Goal: Information Seeking & Learning: Learn about a topic

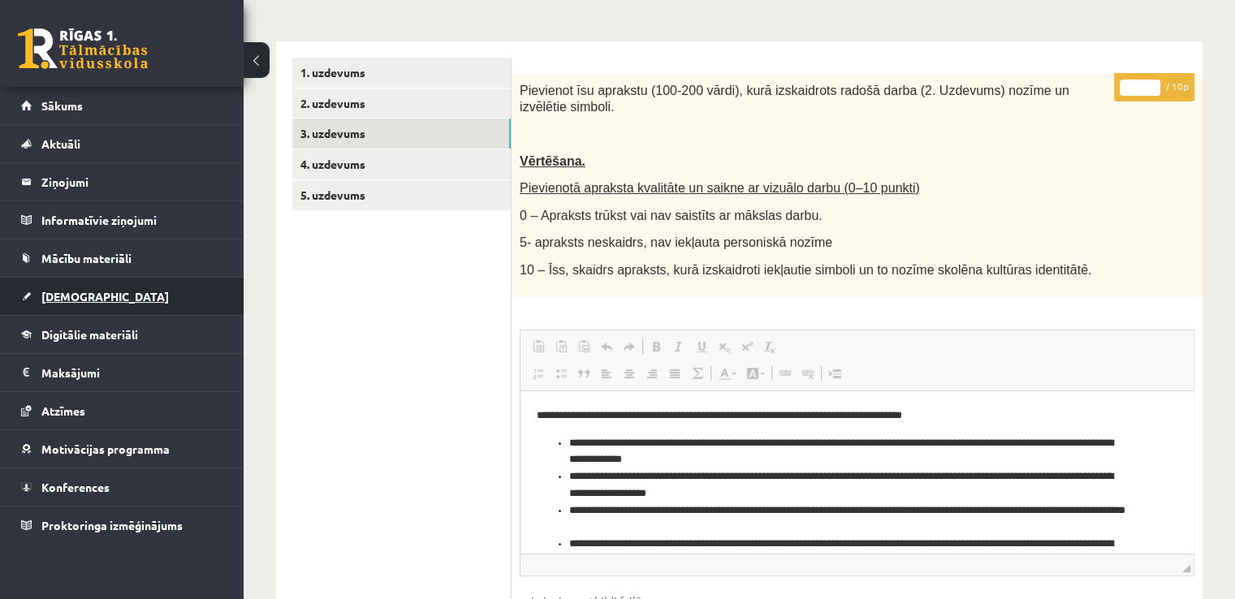
click at [105, 311] on link "[DEMOGRAPHIC_DATA]" at bounding box center [122, 296] width 202 height 37
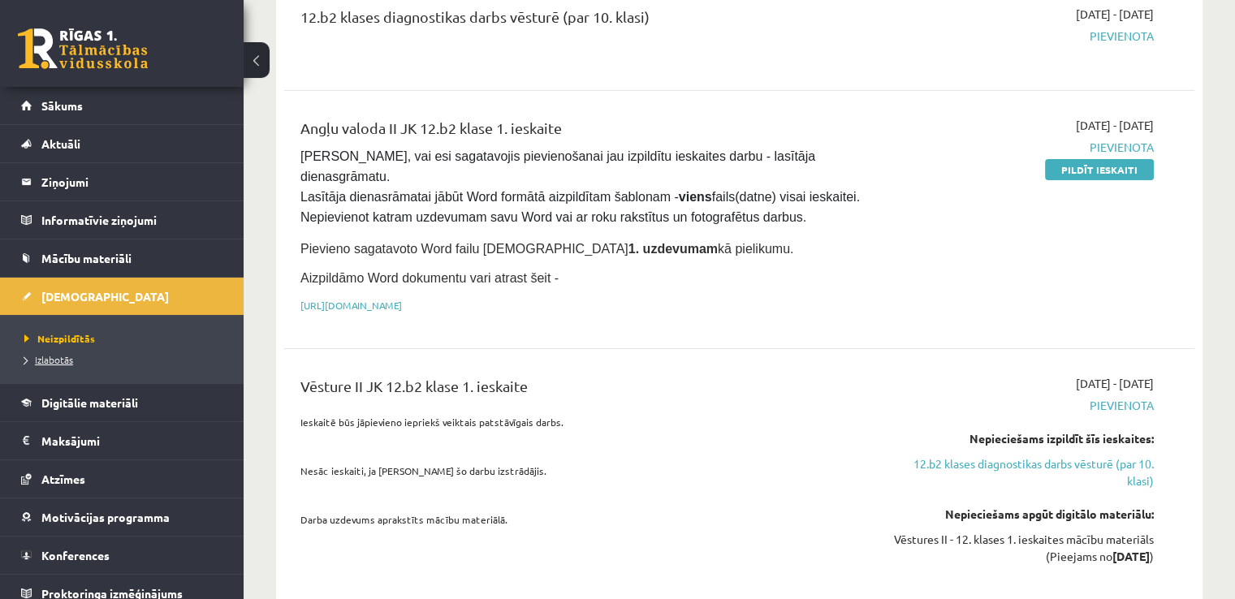
click at [60, 362] on span "Izlabotās" at bounding box center [48, 359] width 49 height 13
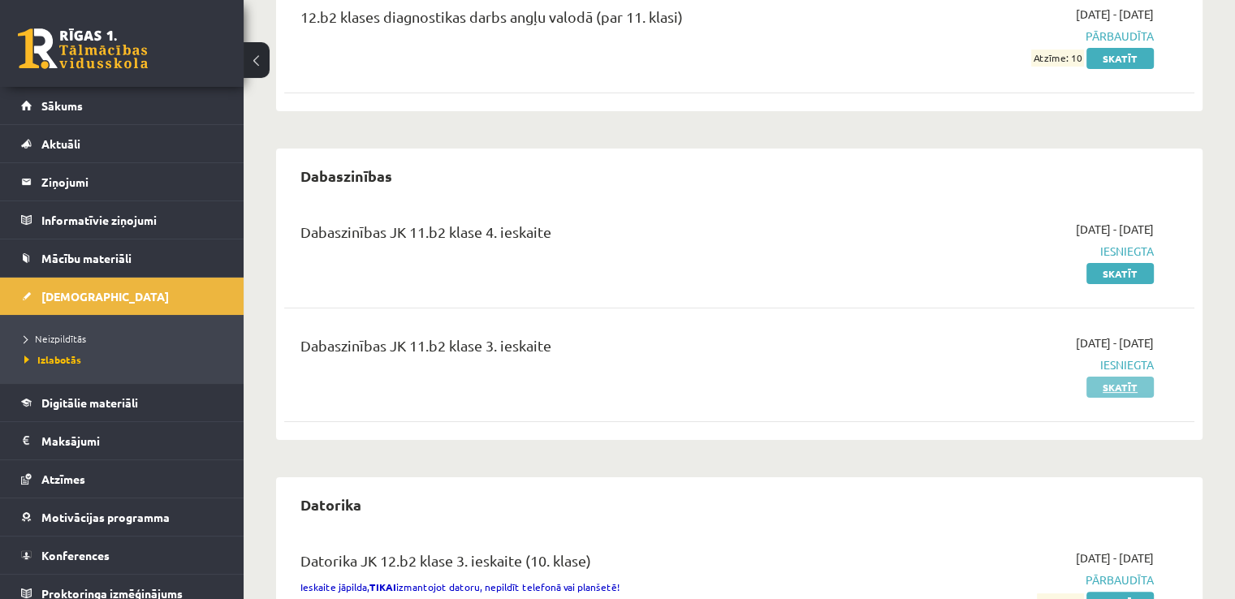
click at [1143, 379] on link "Skatīt" at bounding box center [1120, 387] width 67 height 21
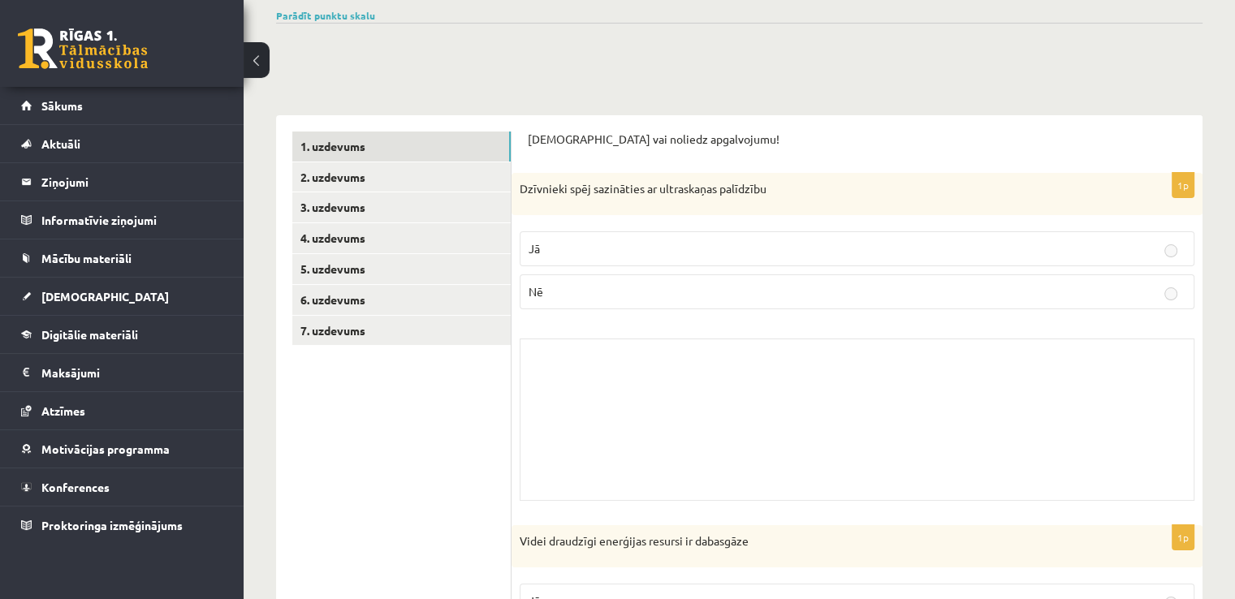
scroll to position [104, 0]
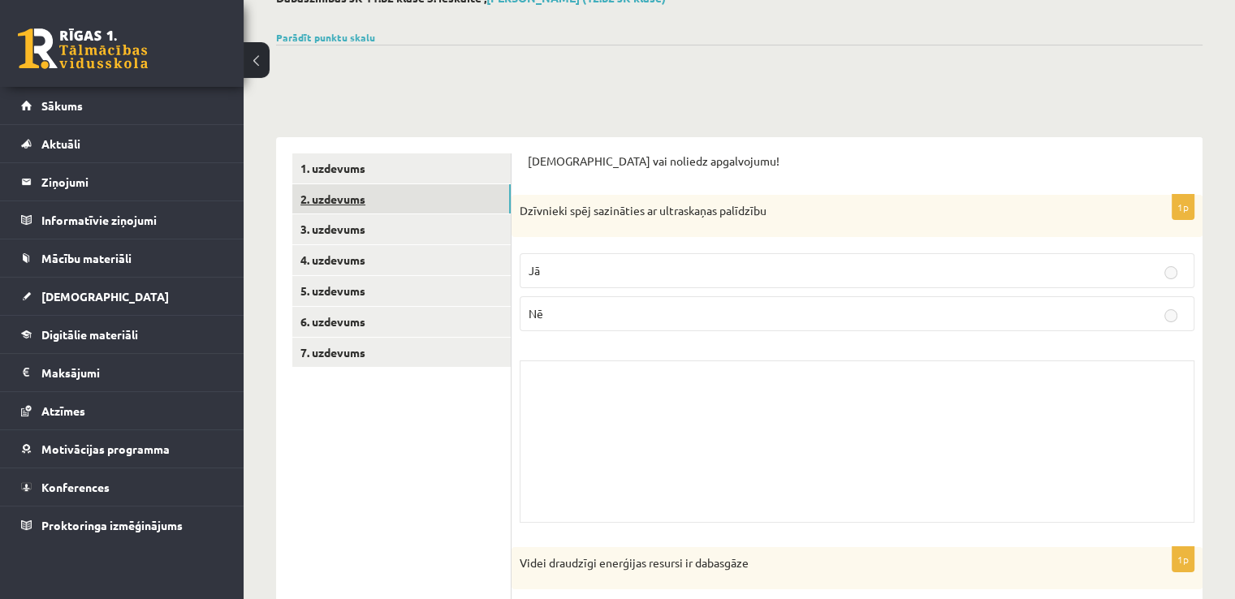
click at [430, 195] on link "2. uzdevums" at bounding box center [401, 199] width 218 height 30
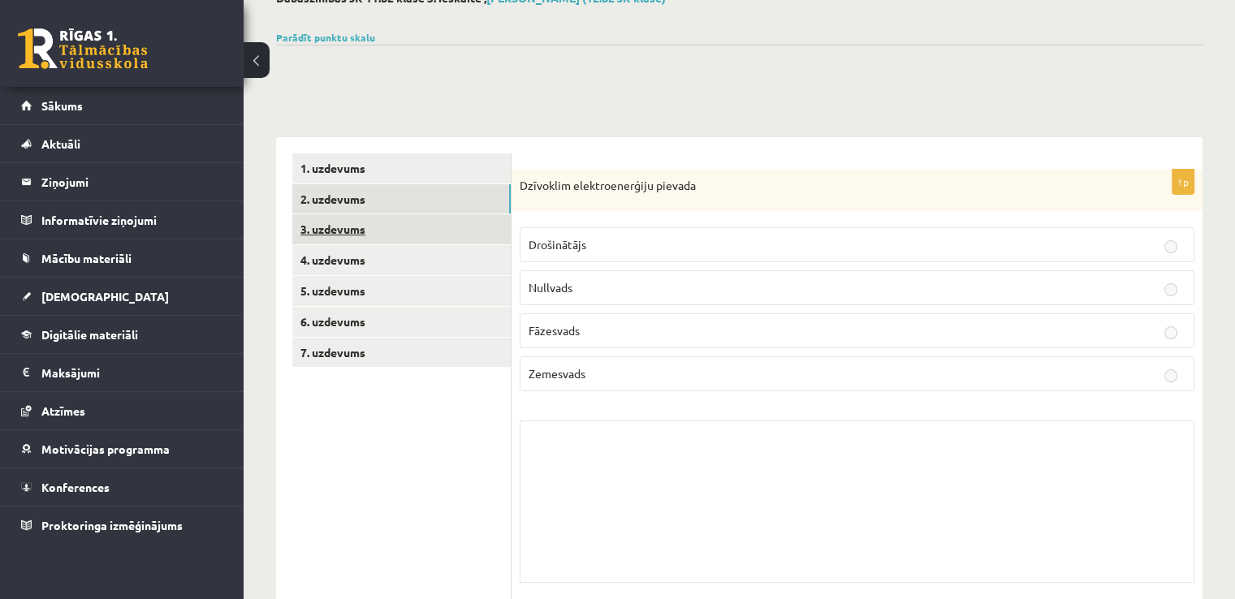
click at [410, 235] on link "3. uzdevums" at bounding box center [401, 229] width 218 height 30
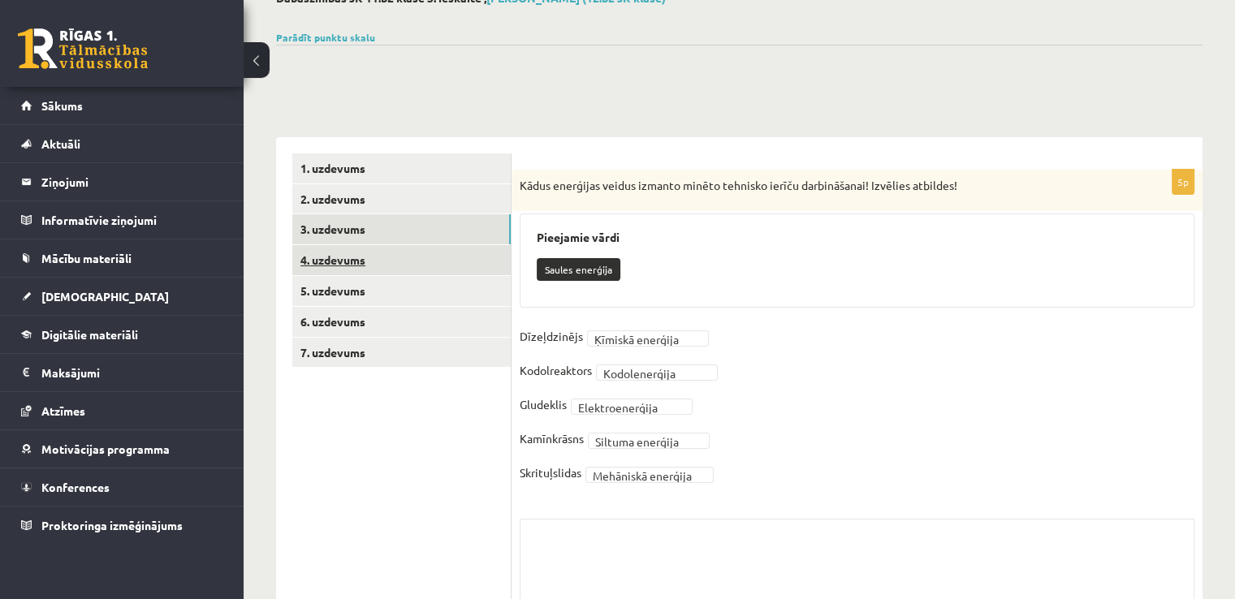
click at [403, 259] on link "4. uzdevums" at bounding box center [401, 260] width 218 height 30
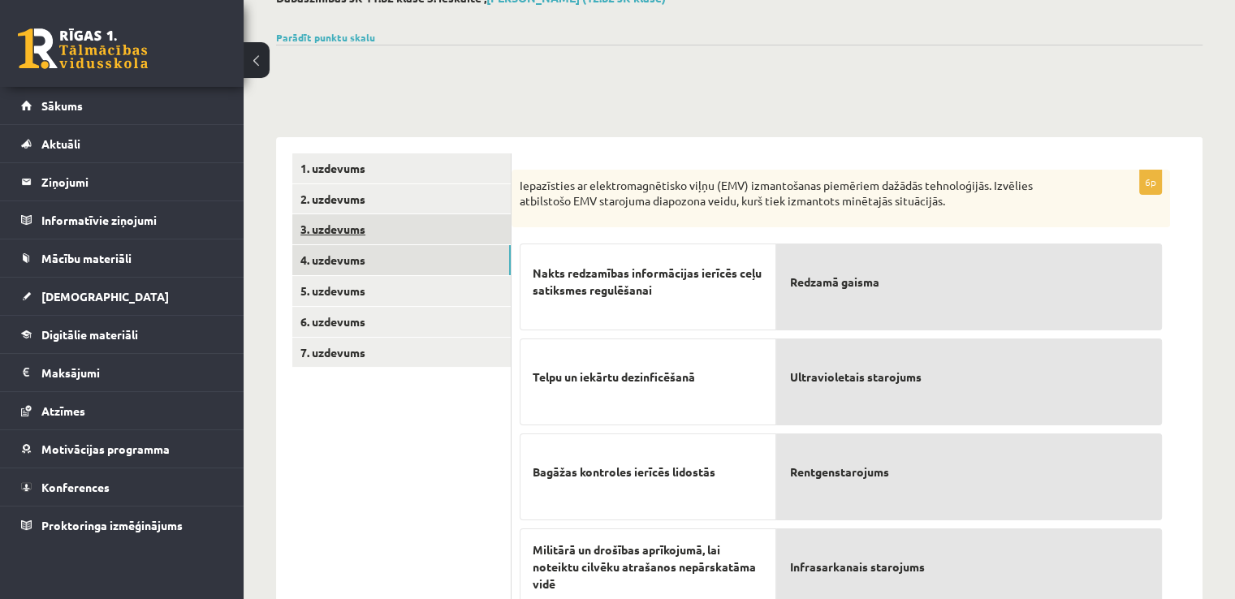
click at [368, 217] on link "3. uzdevums" at bounding box center [401, 229] width 218 height 30
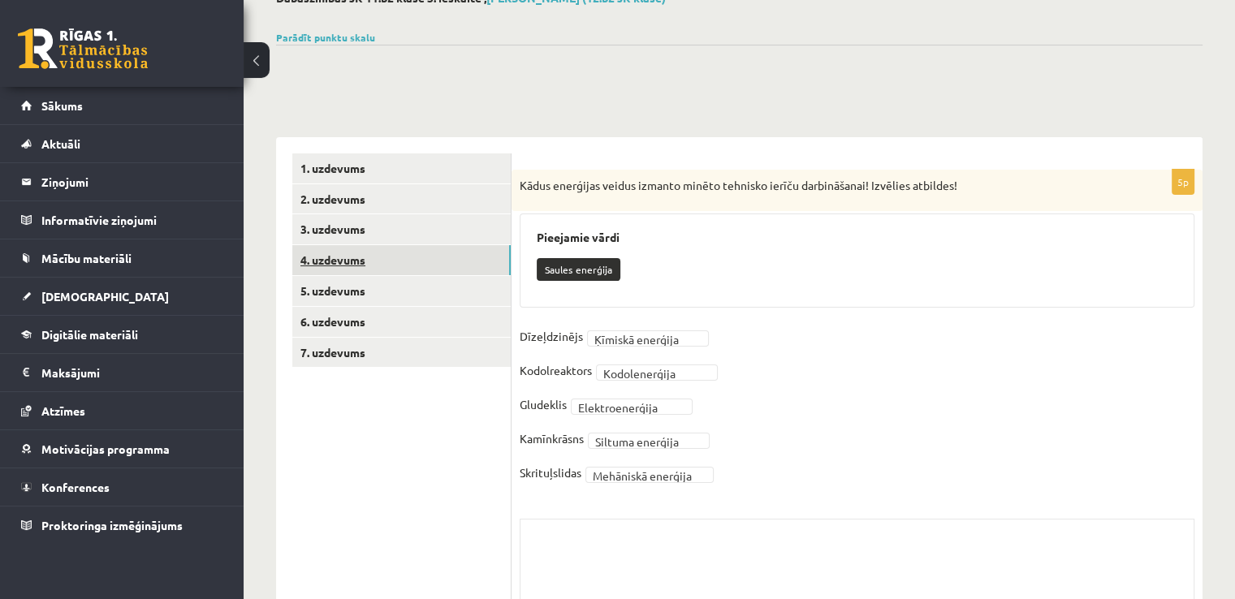
click at [339, 261] on link "4. uzdevums" at bounding box center [401, 260] width 218 height 30
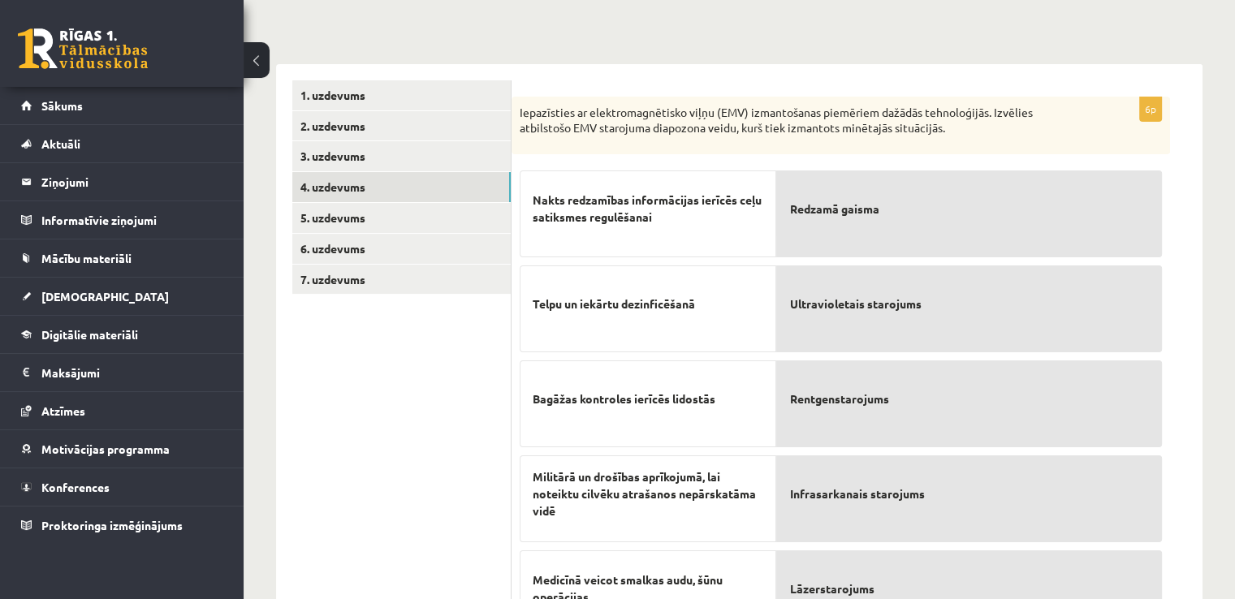
scroll to position [175, 0]
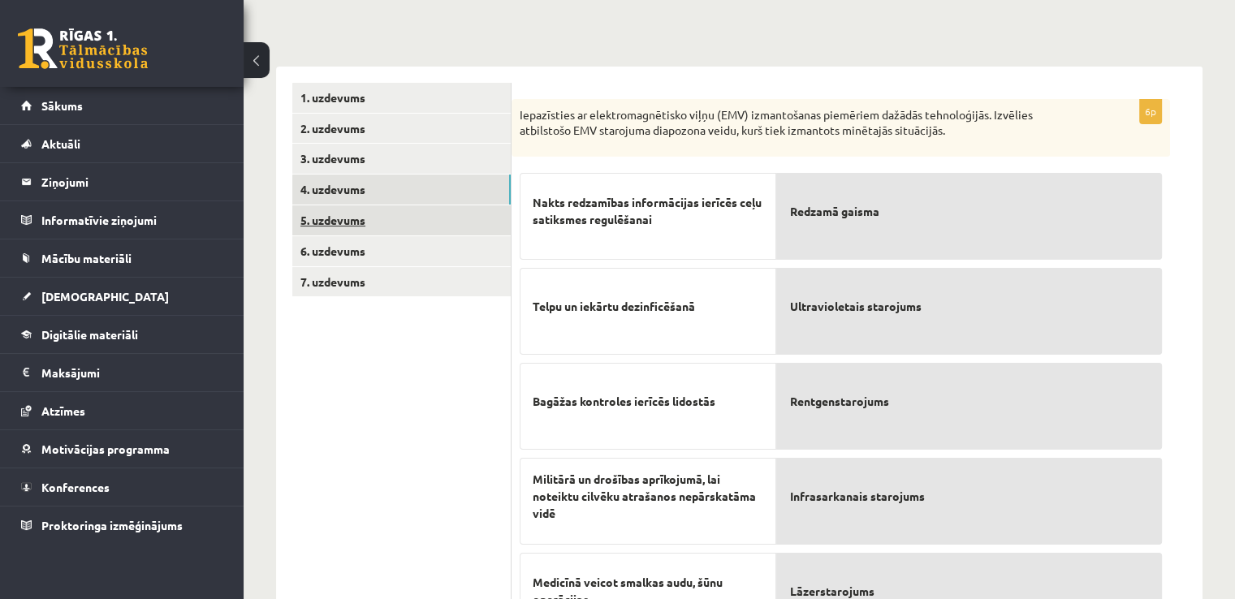
click at [386, 223] on link "5. uzdevums" at bounding box center [401, 220] width 218 height 30
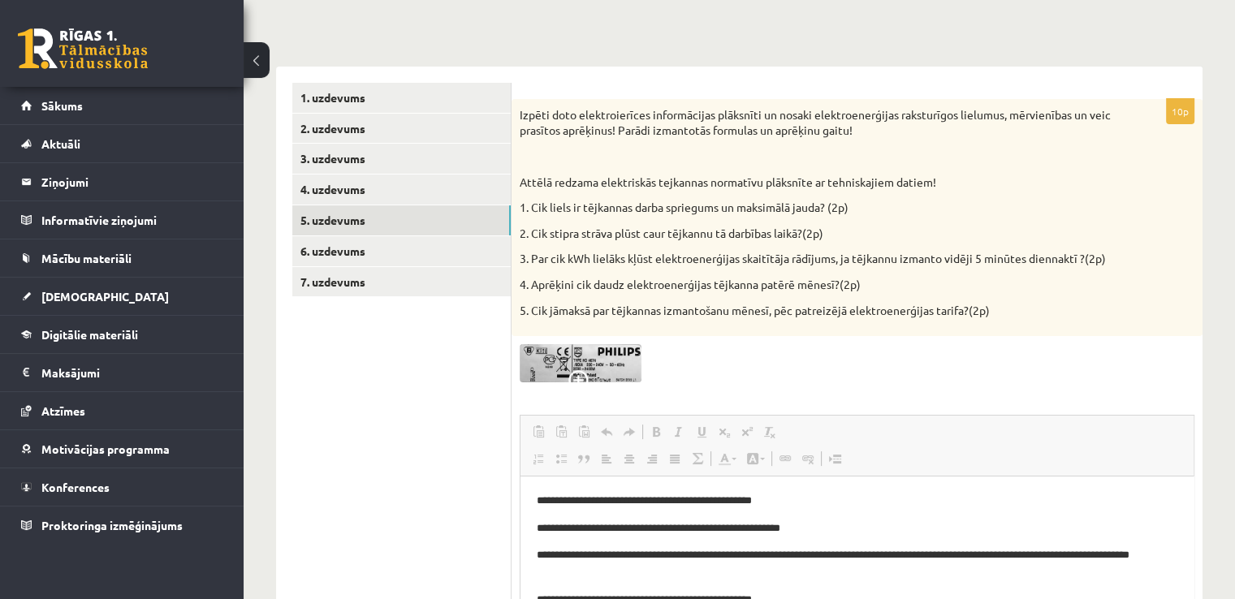
scroll to position [0, 0]
click at [591, 361] on img at bounding box center [581, 363] width 122 height 38
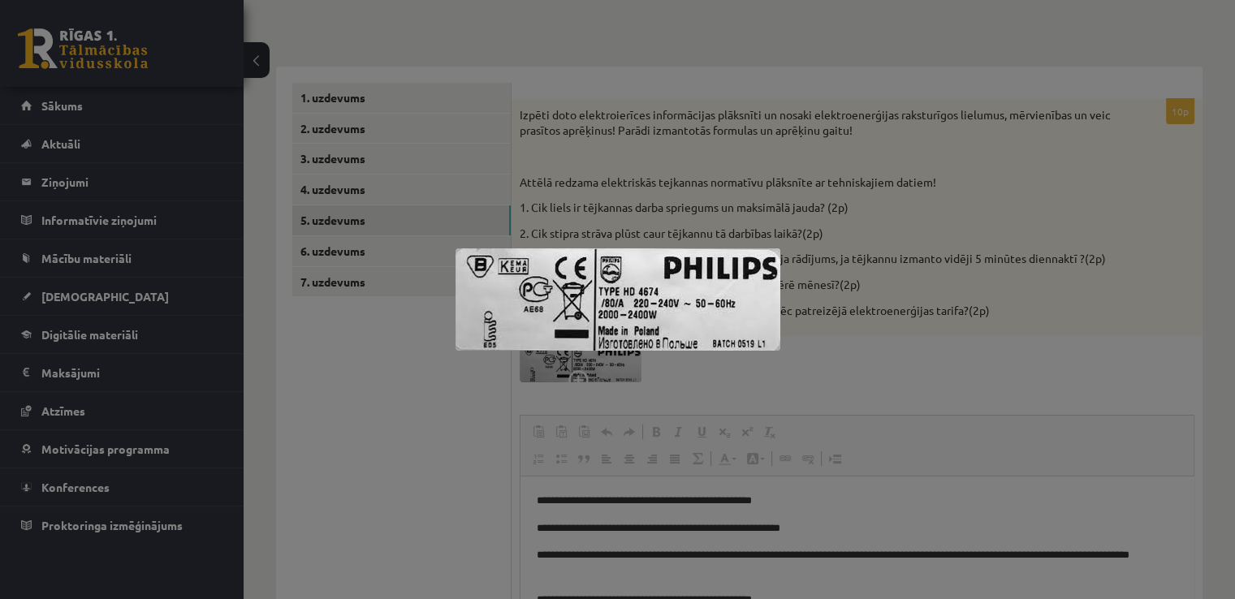
click at [863, 365] on div at bounding box center [617, 299] width 1235 height 599
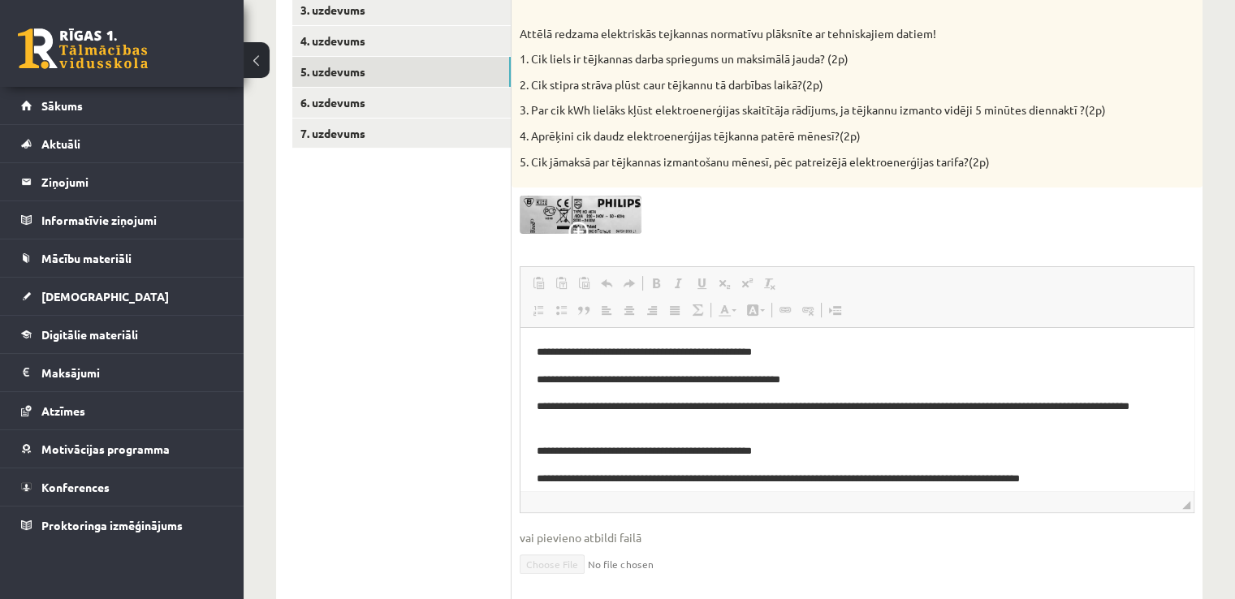
scroll to position [318, 0]
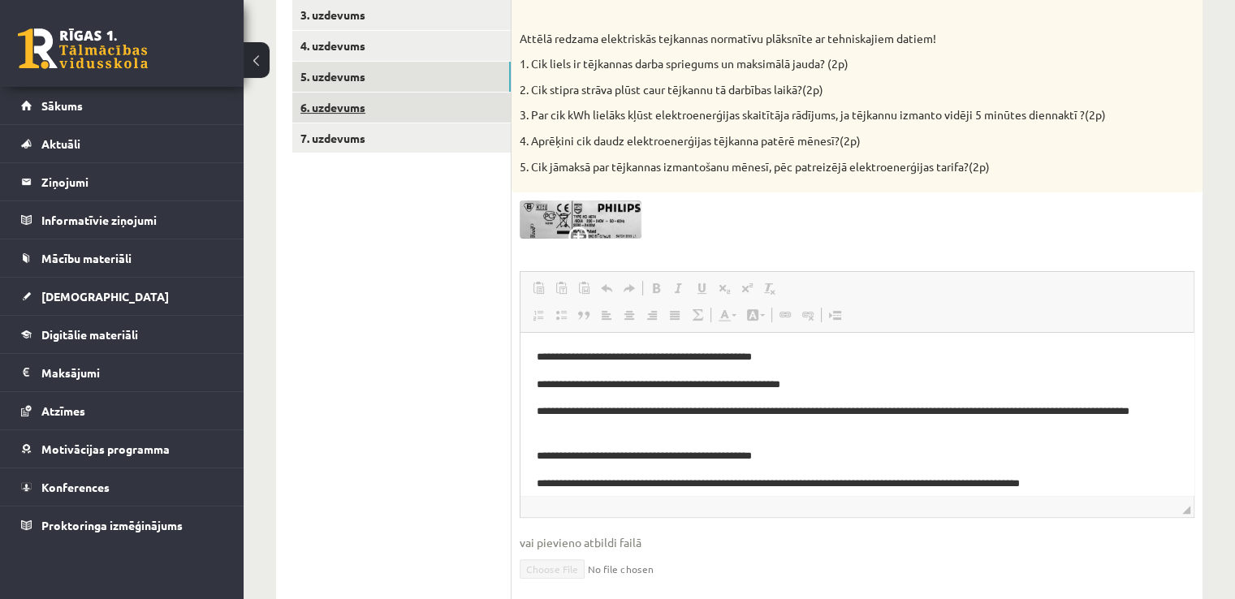
click at [322, 111] on link "6. uzdevums" at bounding box center [401, 108] width 218 height 30
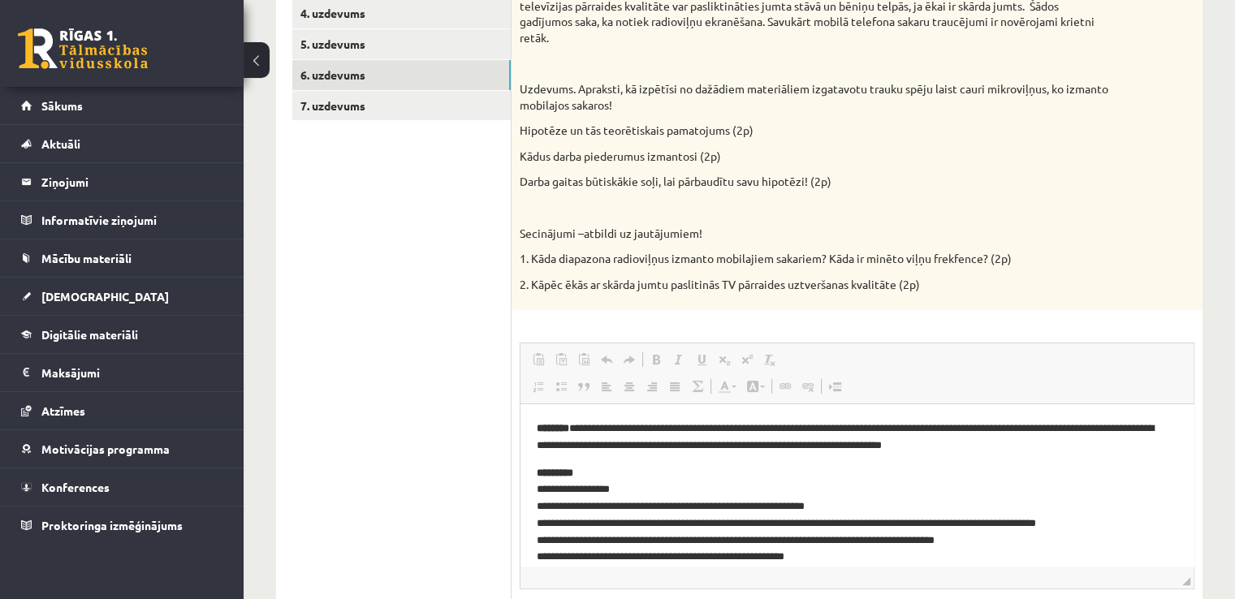
scroll to position [338, 0]
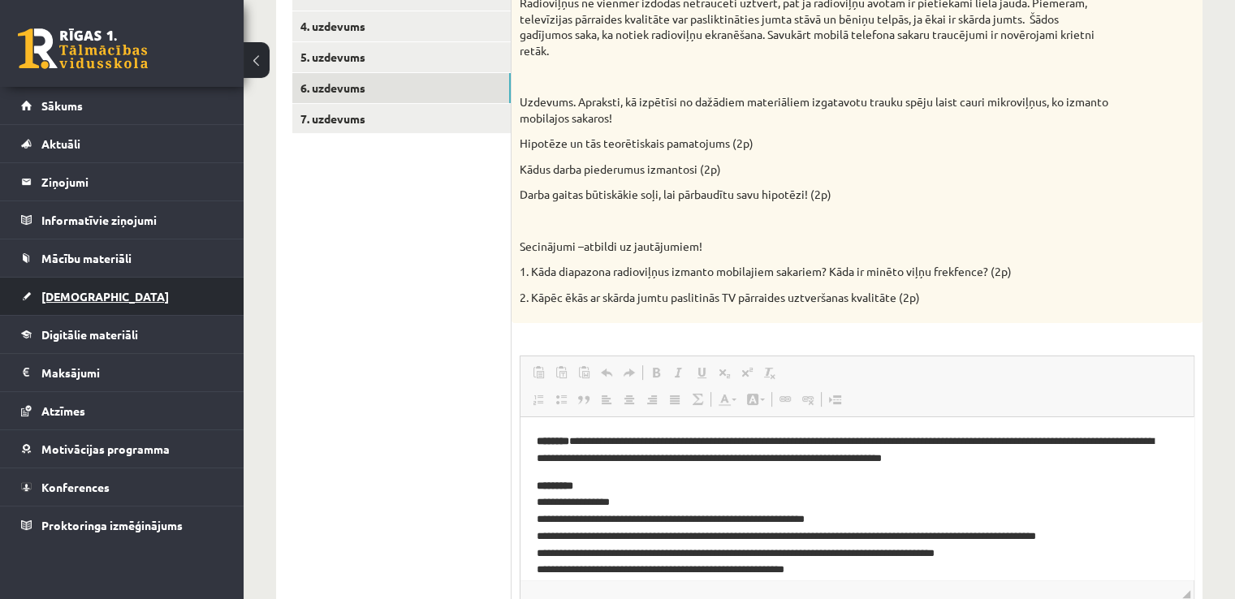
click at [120, 303] on link "[DEMOGRAPHIC_DATA]" at bounding box center [122, 296] width 202 height 37
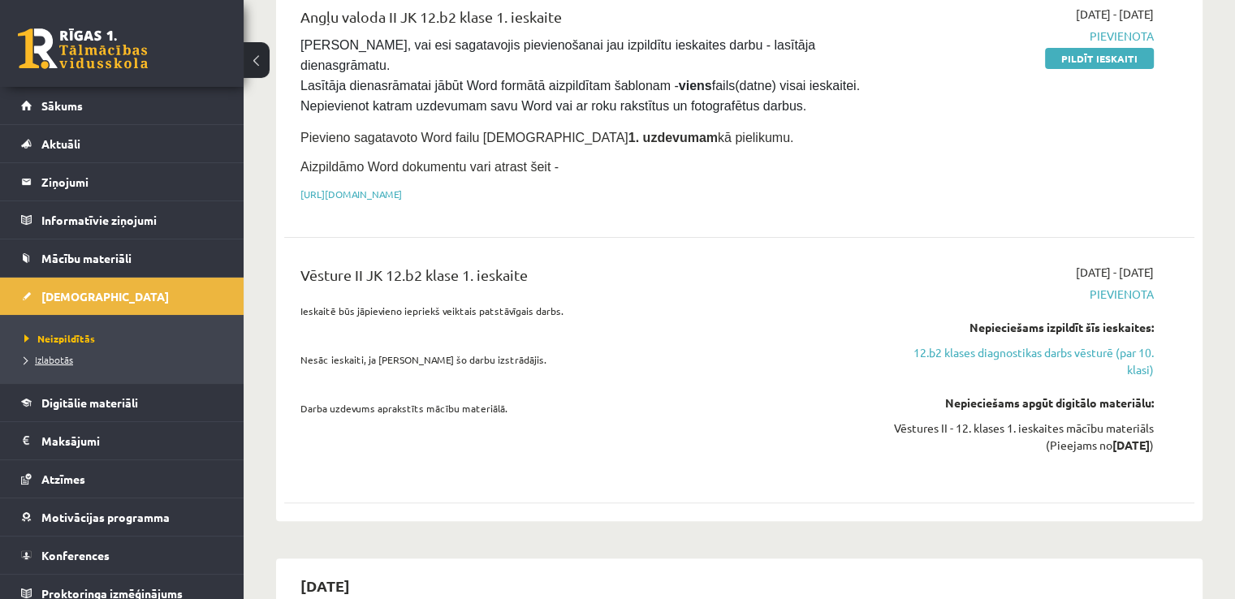
click at [66, 365] on link "Izlabotās" at bounding box center [125, 359] width 203 height 15
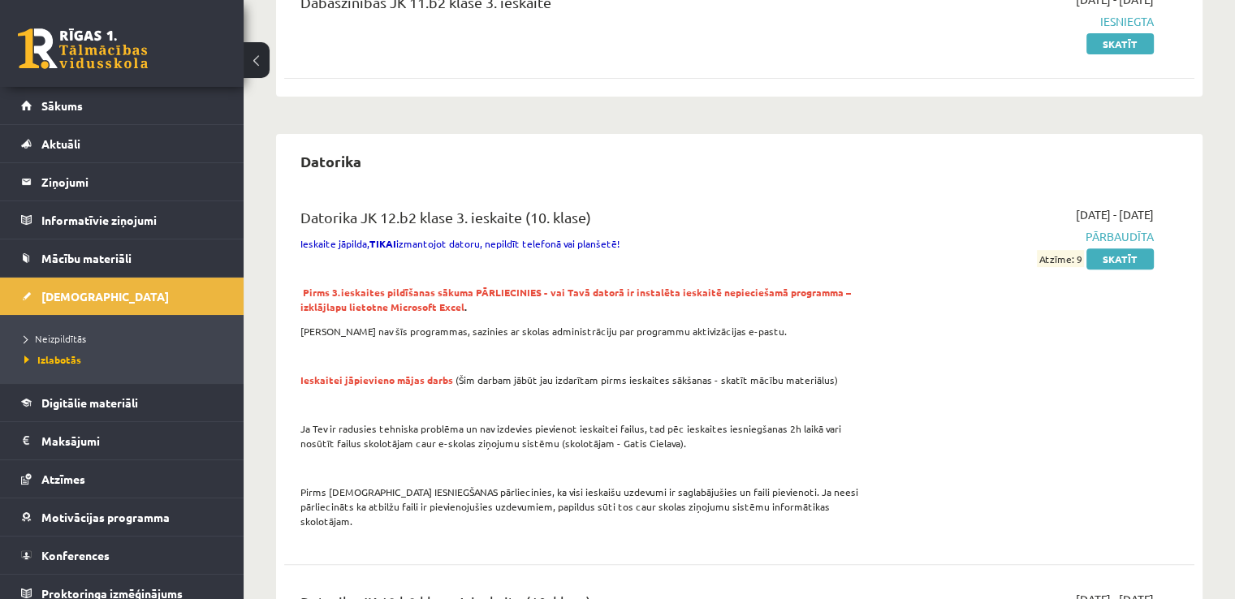
scroll to position [581, 0]
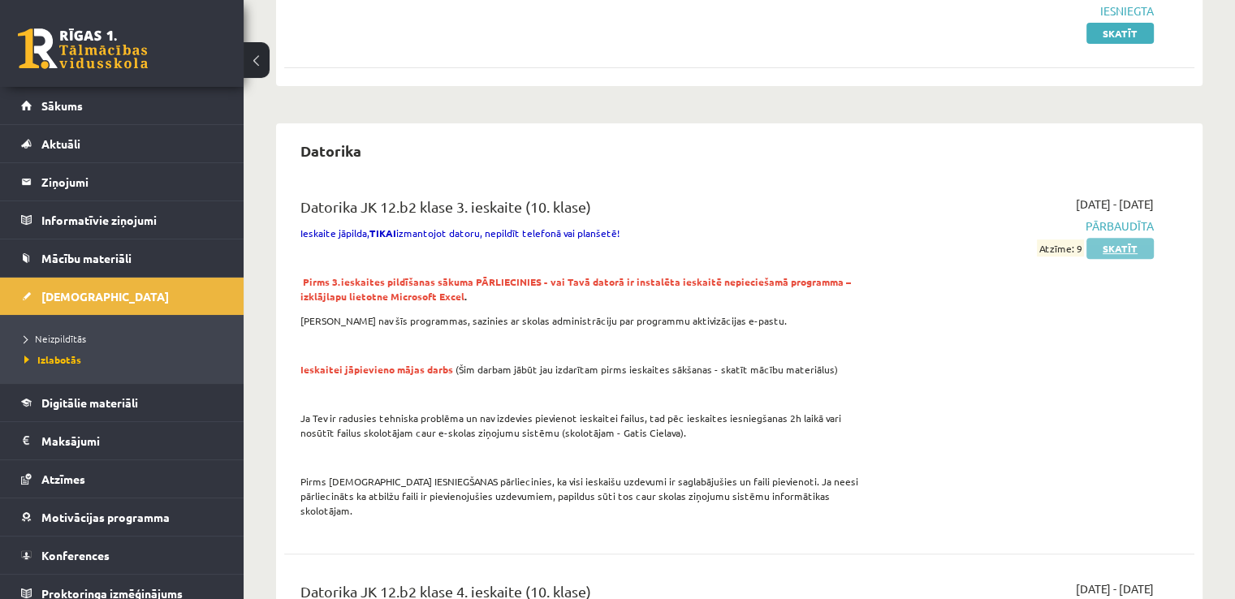
click at [1113, 249] on link "Skatīt" at bounding box center [1120, 248] width 67 height 21
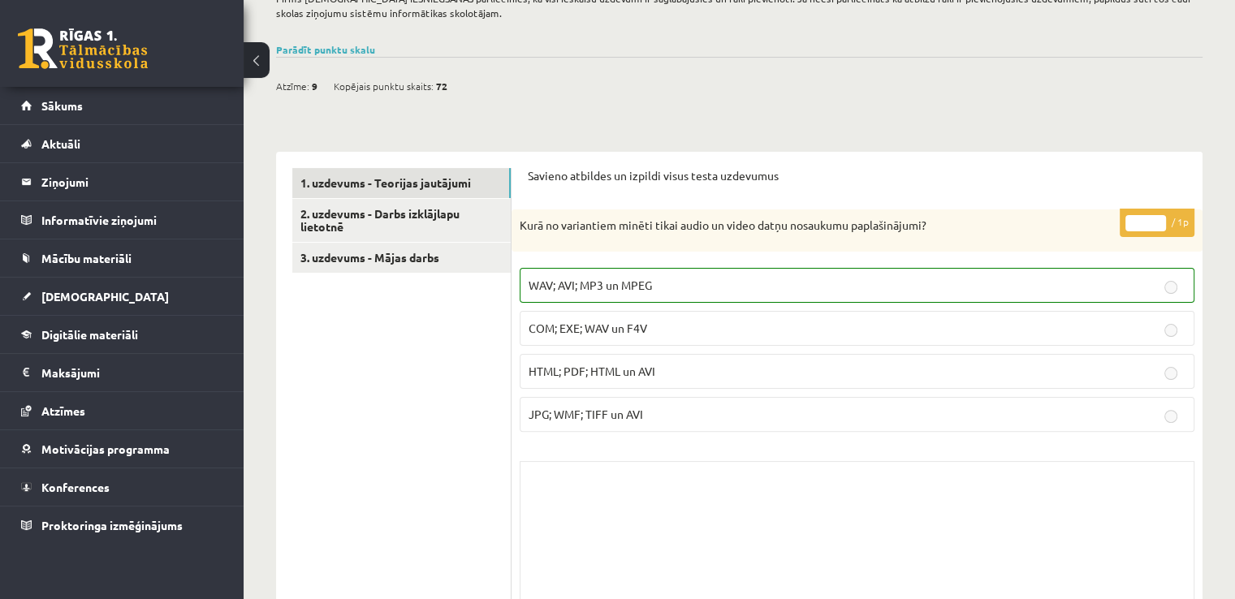
scroll to position [372, 0]
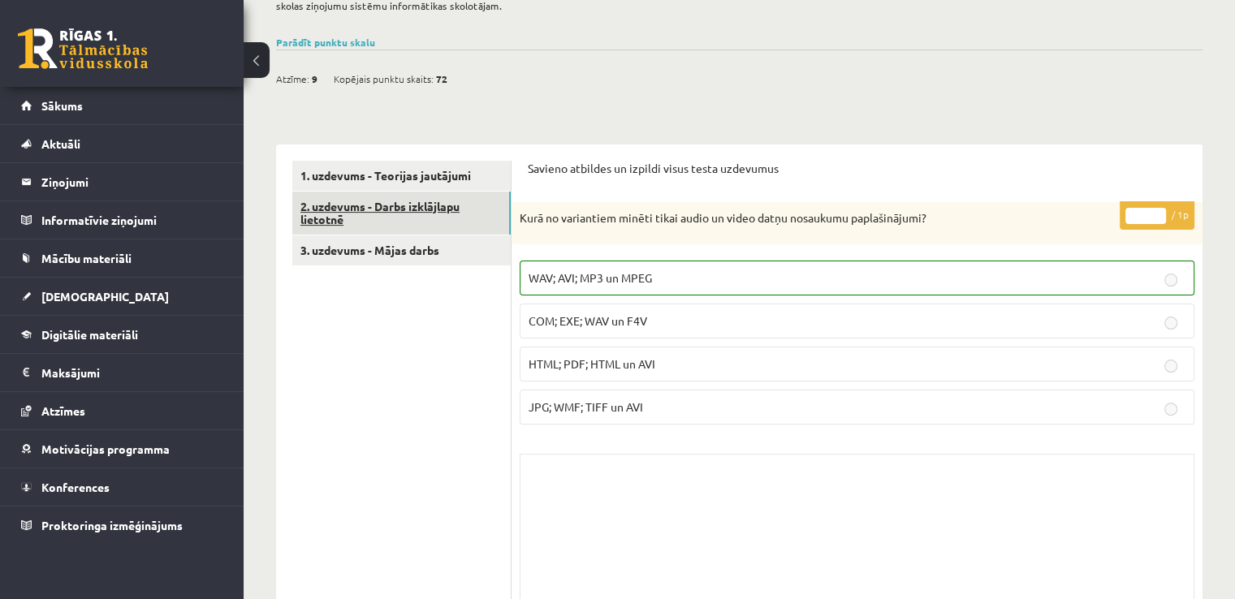
click at [405, 212] on link "2. uzdevums - Darbs izklājlapu lietotnē" at bounding box center [401, 214] width 218 height 44
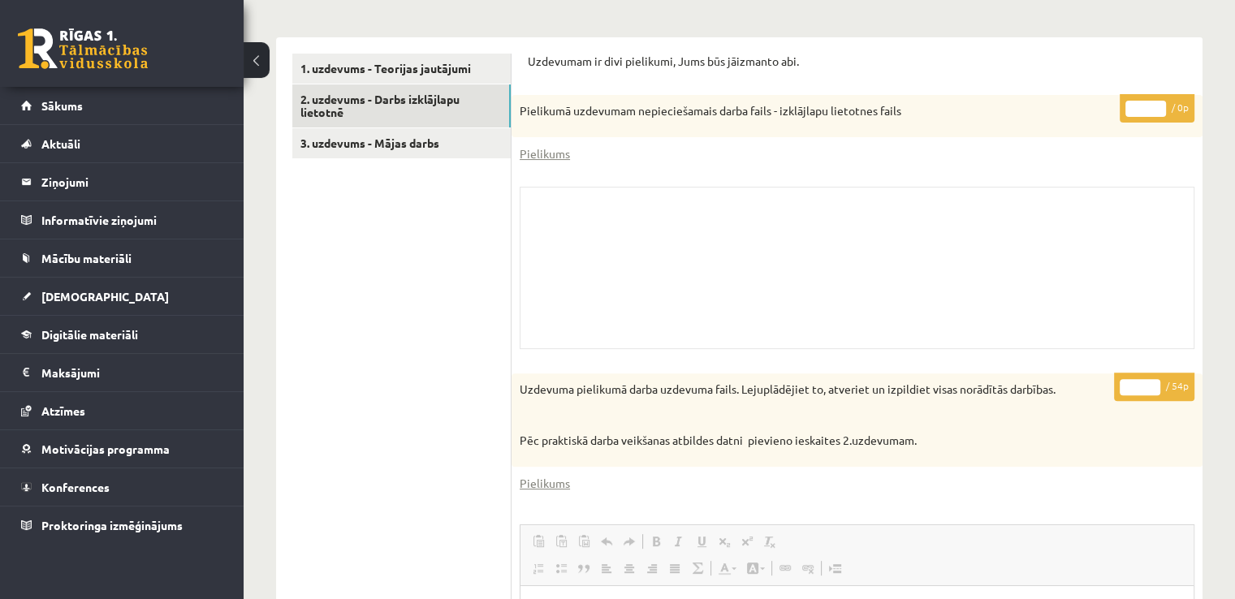
scroll to position [468, 0]
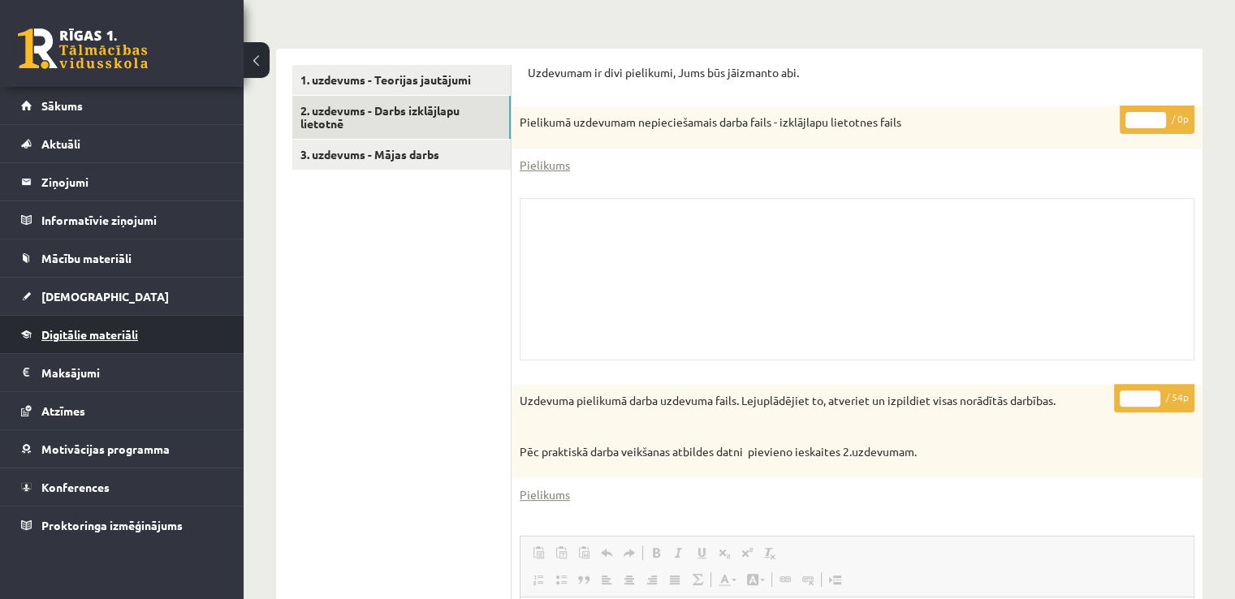
click at [102, 325] on link "Digitālie materiāli" at bounding box center [122, 334] width 202 height 37
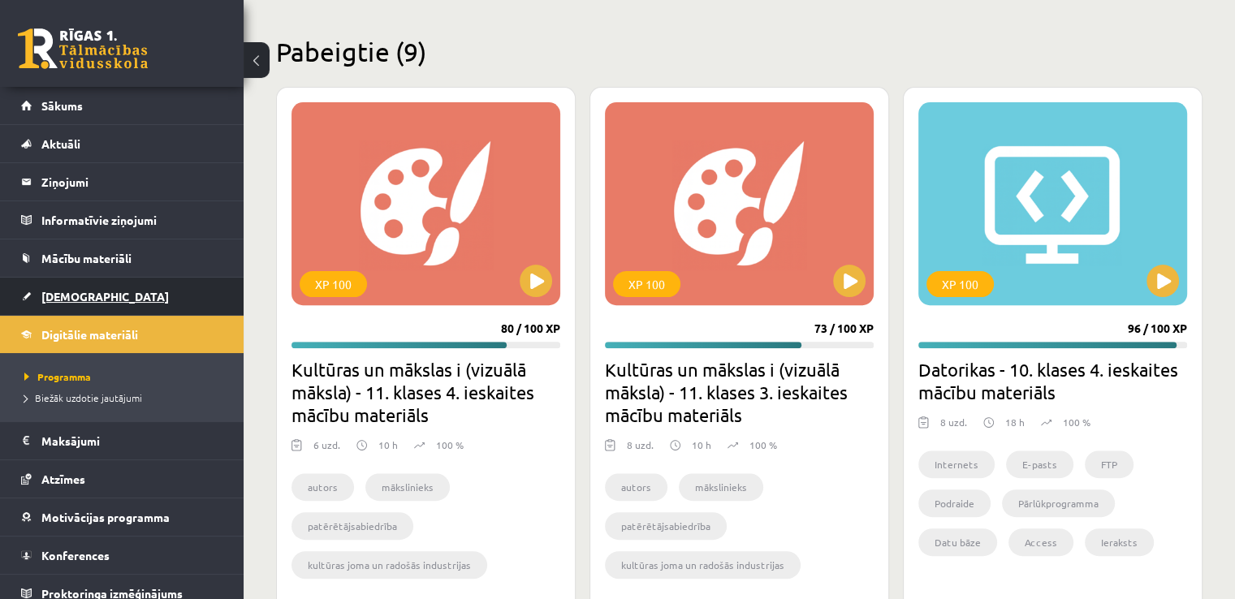
click at [78, 299] on span "[DEMOGRAPHIC_DATA]" at bounding box center [105, 296] width 128 height 15
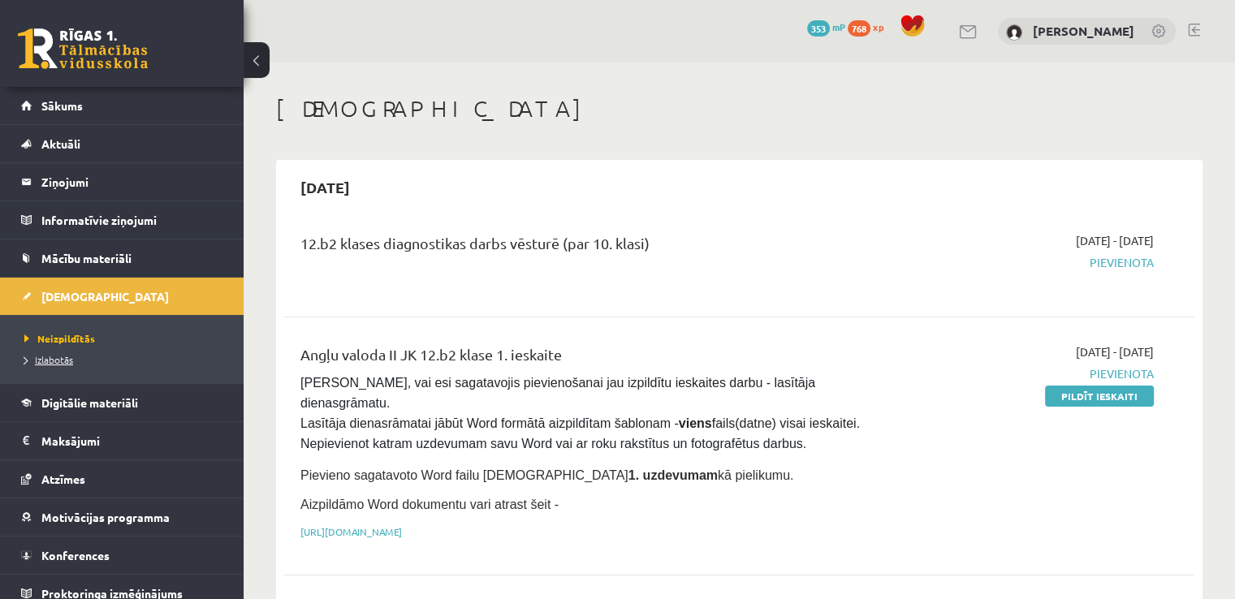
click at [58, 364] on link "Izlabotās" at bounding box center [125, 359] width 203 height 15
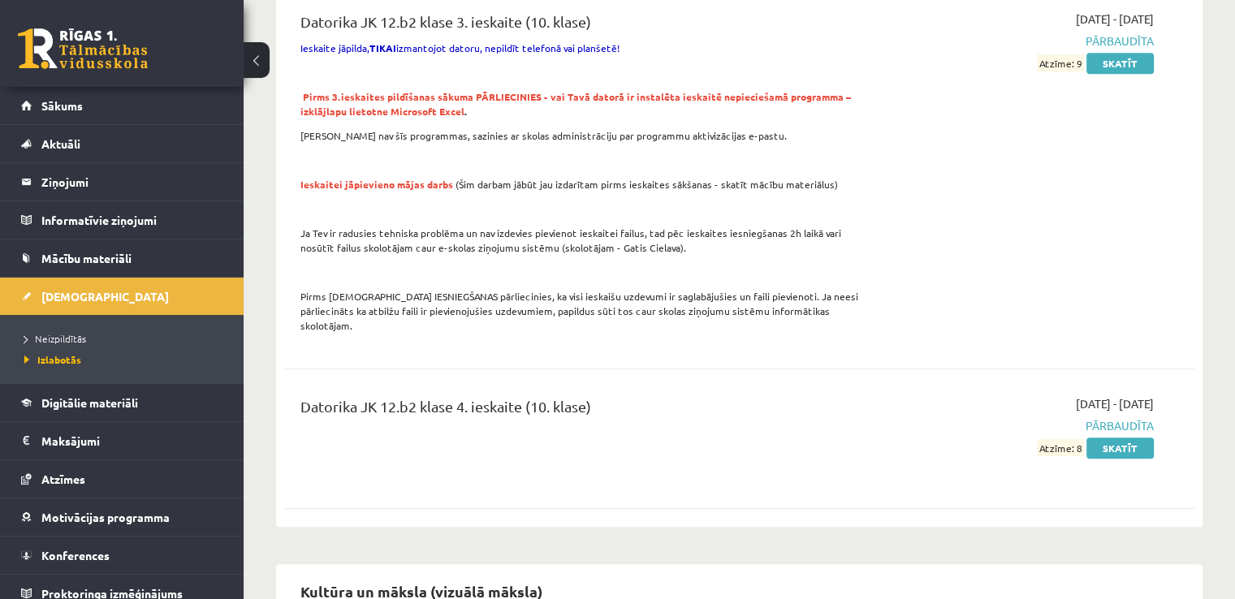
scroll to position [891, 0]
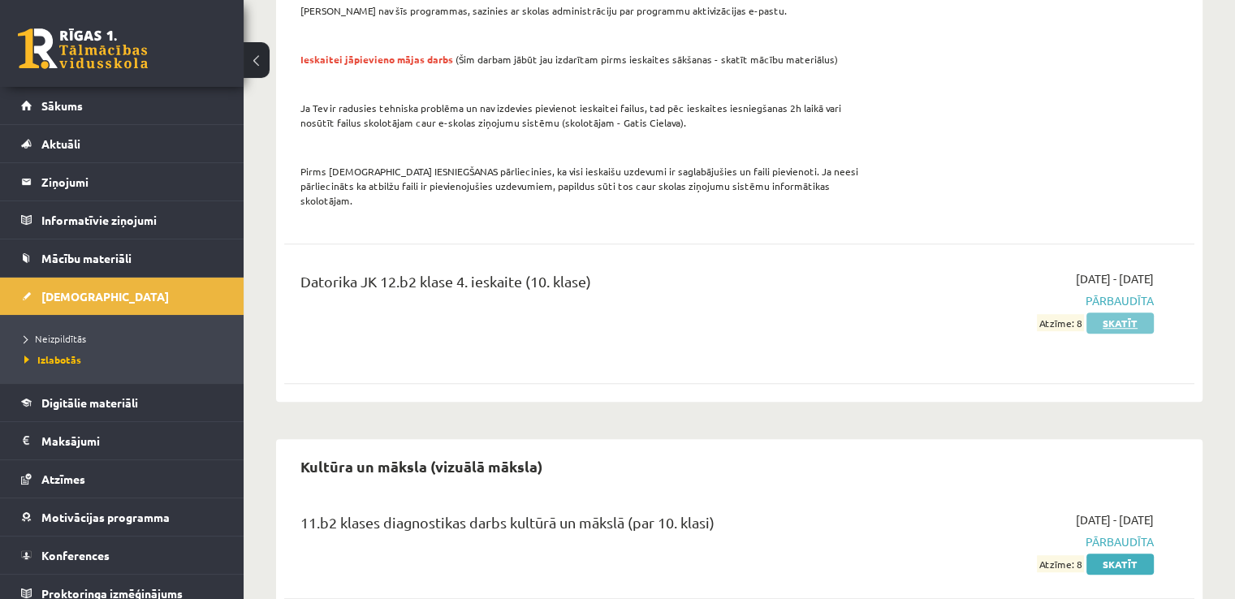
click at [1124, 313] on link "Skatīt" at bounding box center [1120, 323] width 67 height 21
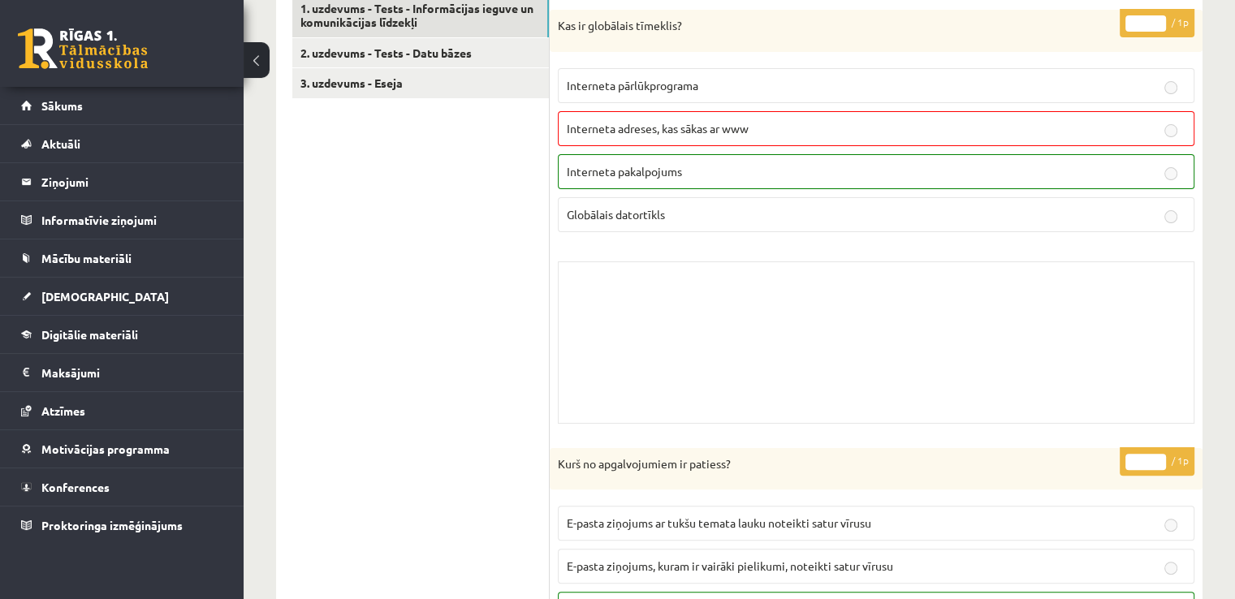
scroll to position [300, 0]
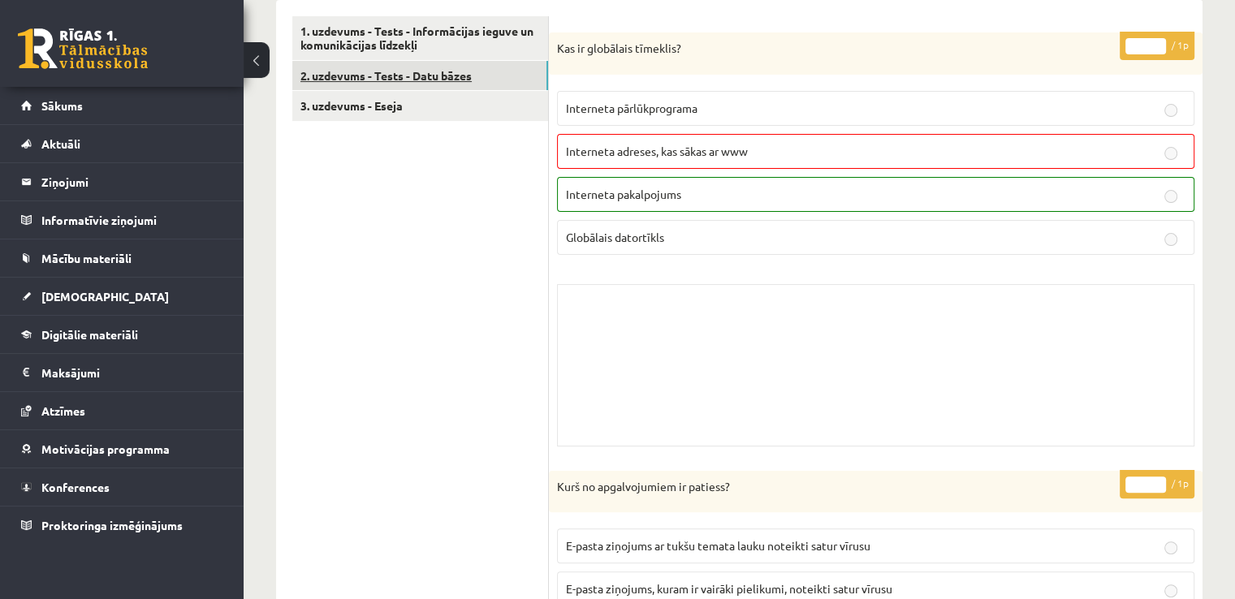
click at [434, 88] on link "2. uzdevums - Tests - Datu bāzes" at bounding box center [420, 76] width 256 height 30
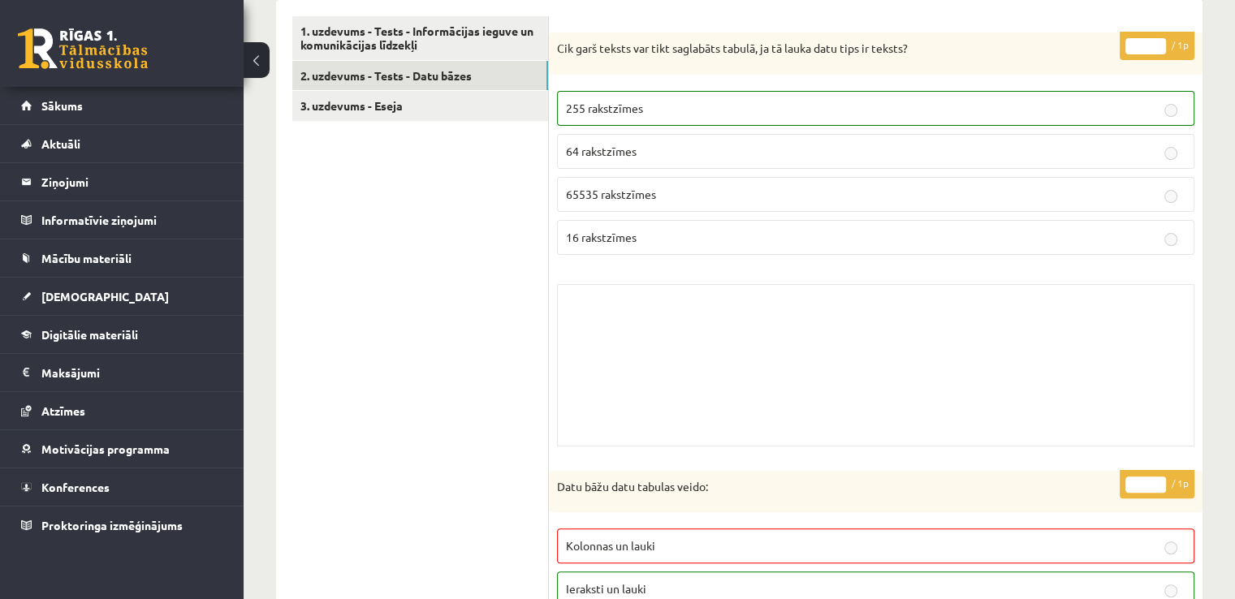
click at [403, 110] on link "3. uzdevums - Eseja" at bounding box center [420, 106] width 256 height 30
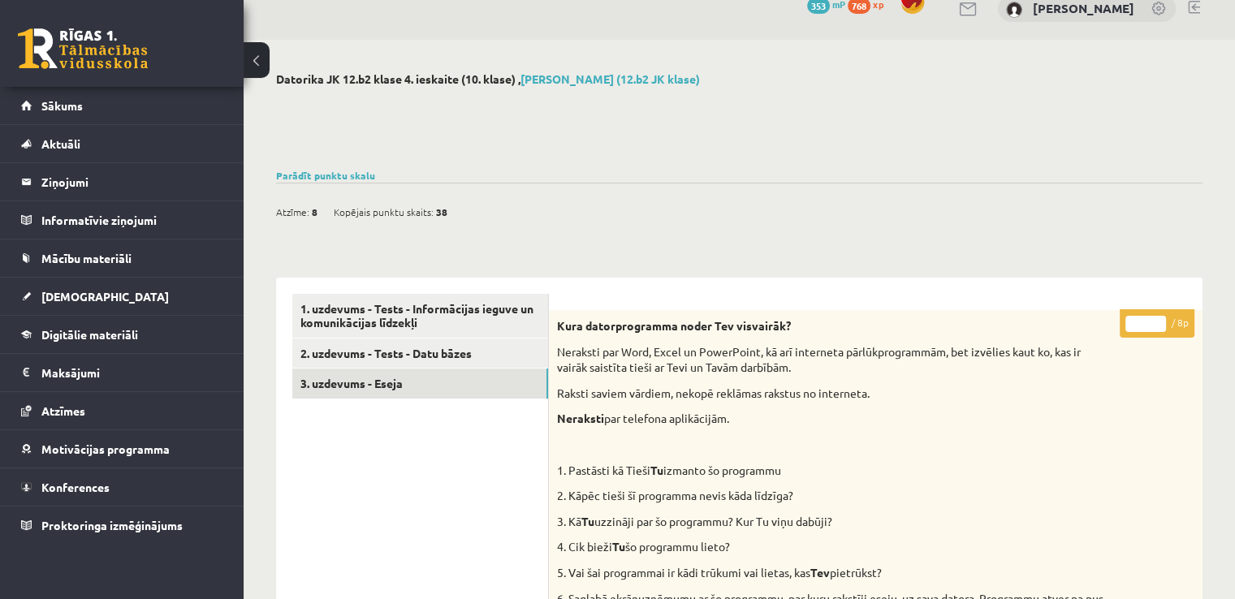
scroll to position [0, 0]
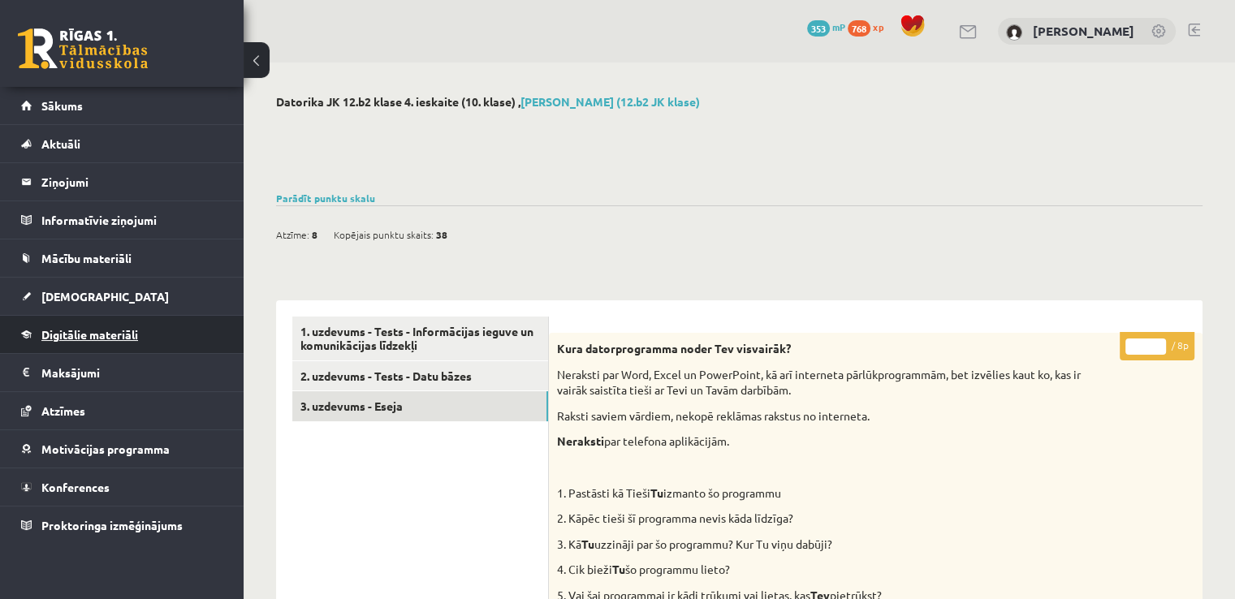
click at [122, 342] on link "Digitālie materiāli" at bounding box center [122, 334] width 202 height 37
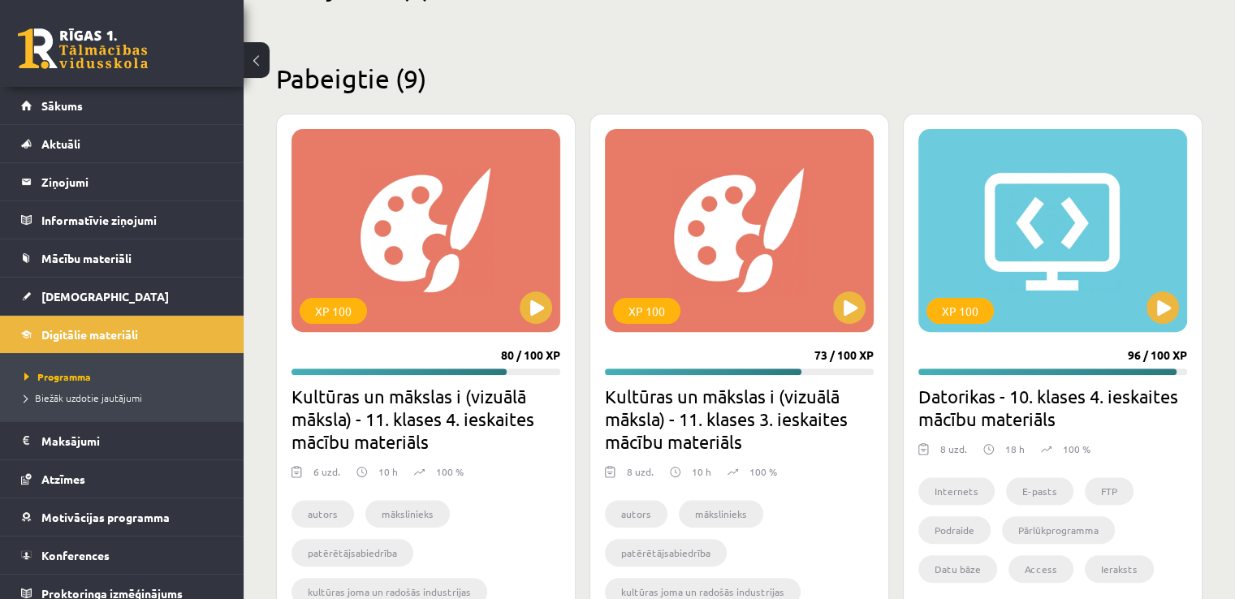
scroll to position [571, 0]
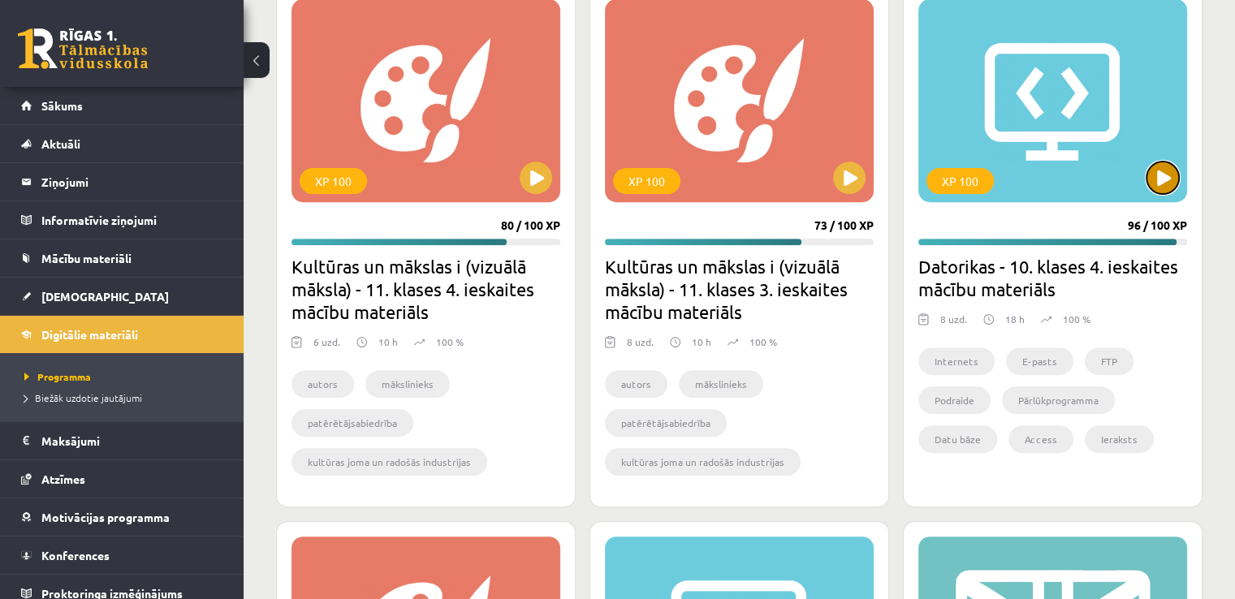
click at [1169, 171] on button at bounding box center [1163, 178] width 32 height 32
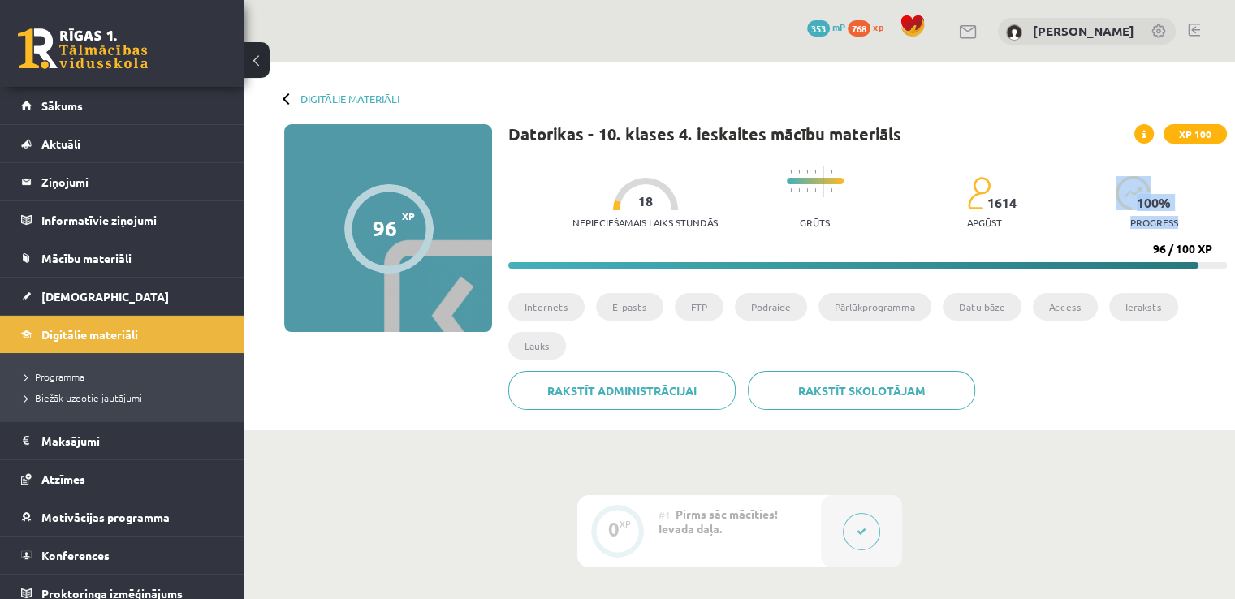
click at [1063, 228] on div "Nepieciešamais laiks stundās 18 Grūts 1614 apgūst 100 % progress" at bounding box center [900, 198] width 655 height 80
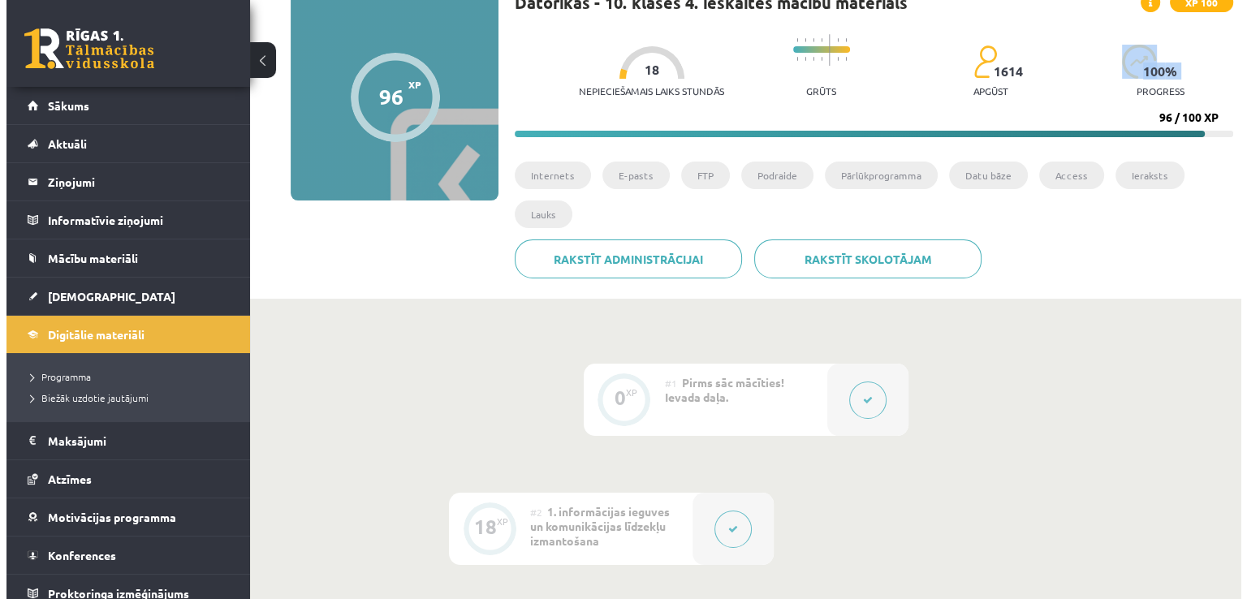
scroll to position [224, 0]
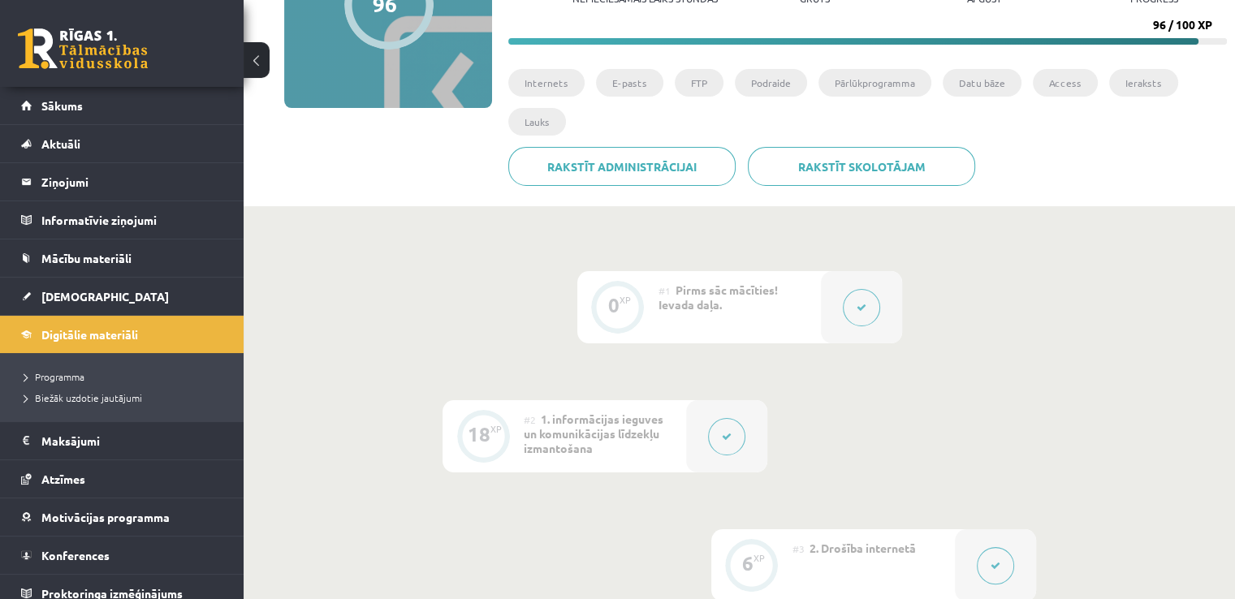
click at [847, 308] on button at bounding box center [861, 307] width 37 height 37
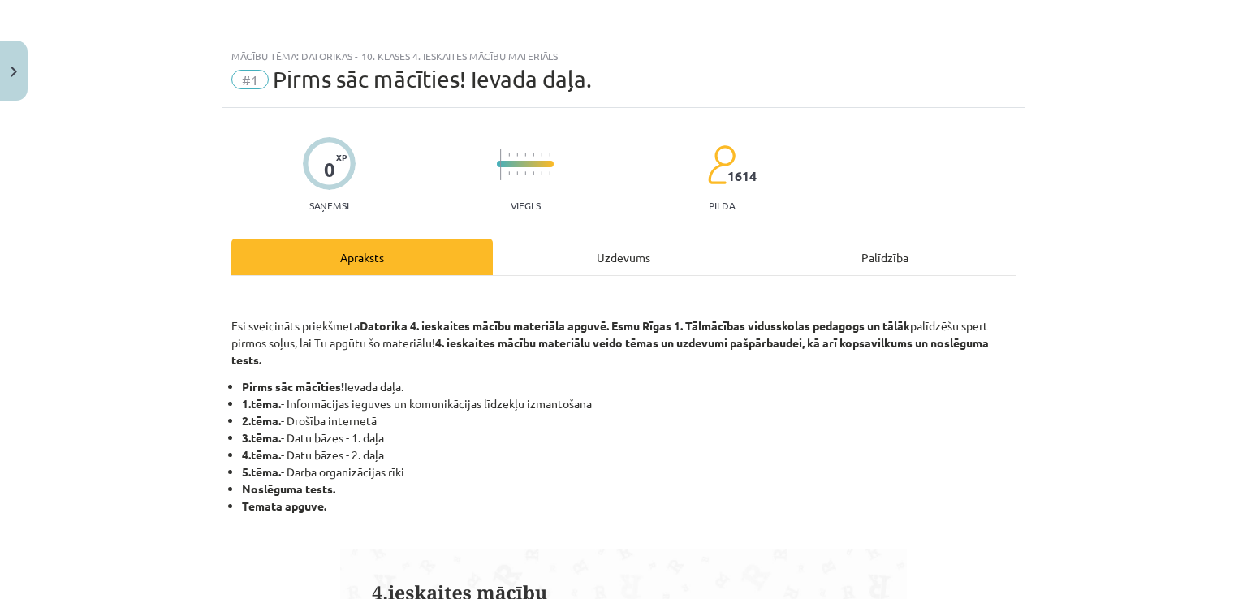
click at [576, 260] on div "Uzdevums" at bounding box center [623, 257] width 261 height 37
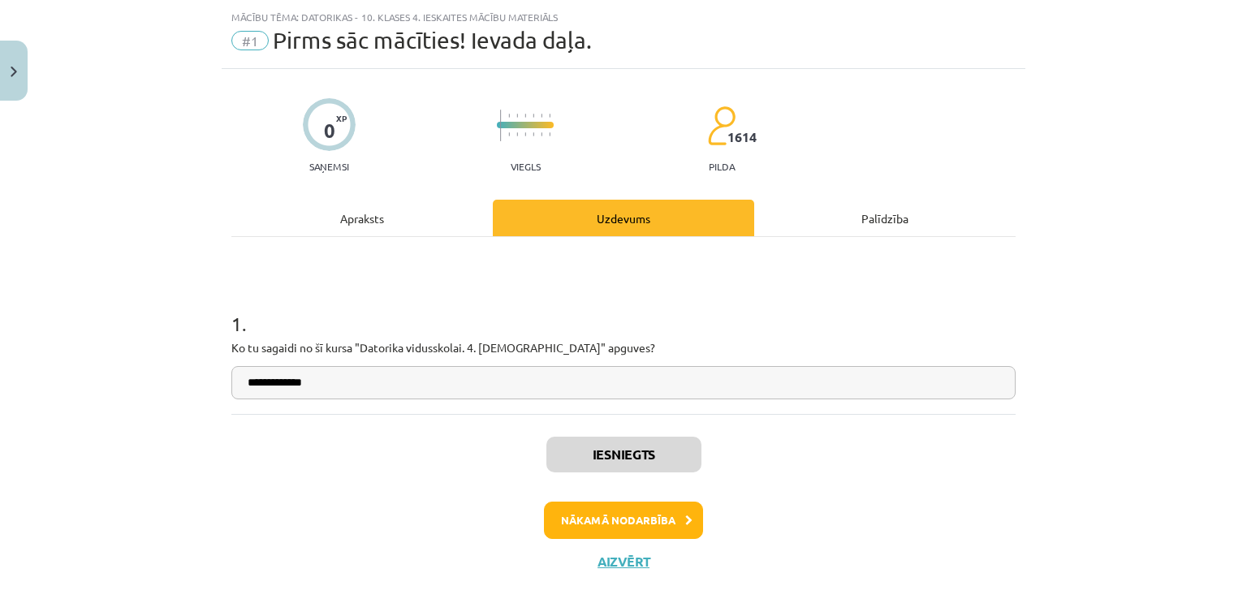
scroll to position [41, 0]
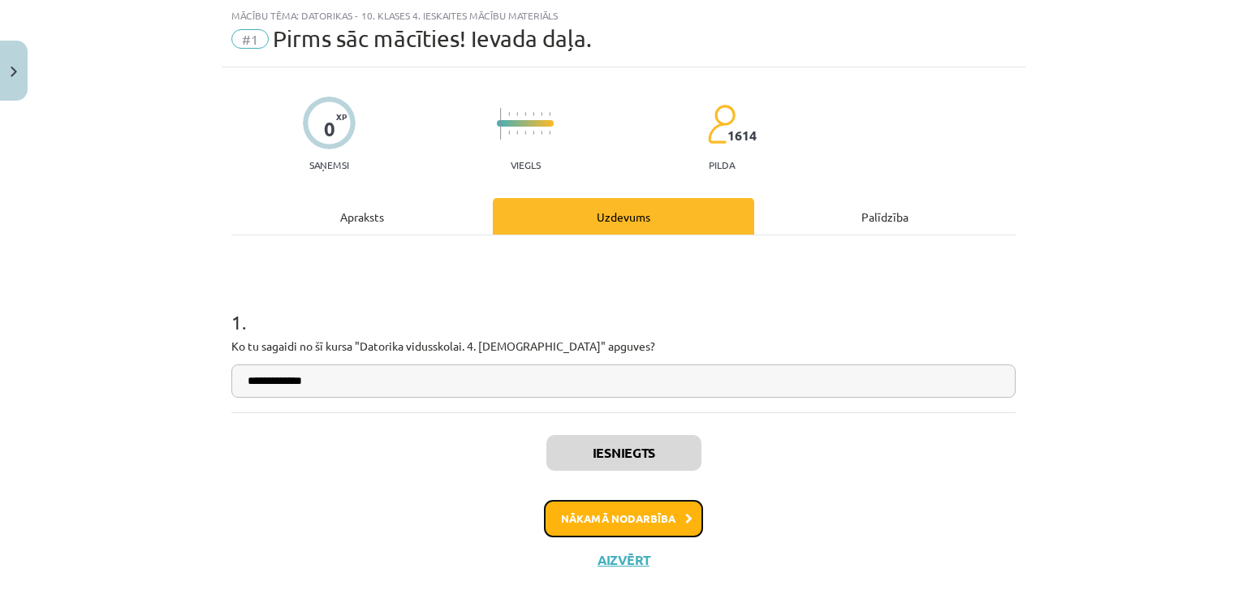
click at [607, 514] on button "Nākamā nodarbība" at bounding box center [623, 518] width 159 height 37
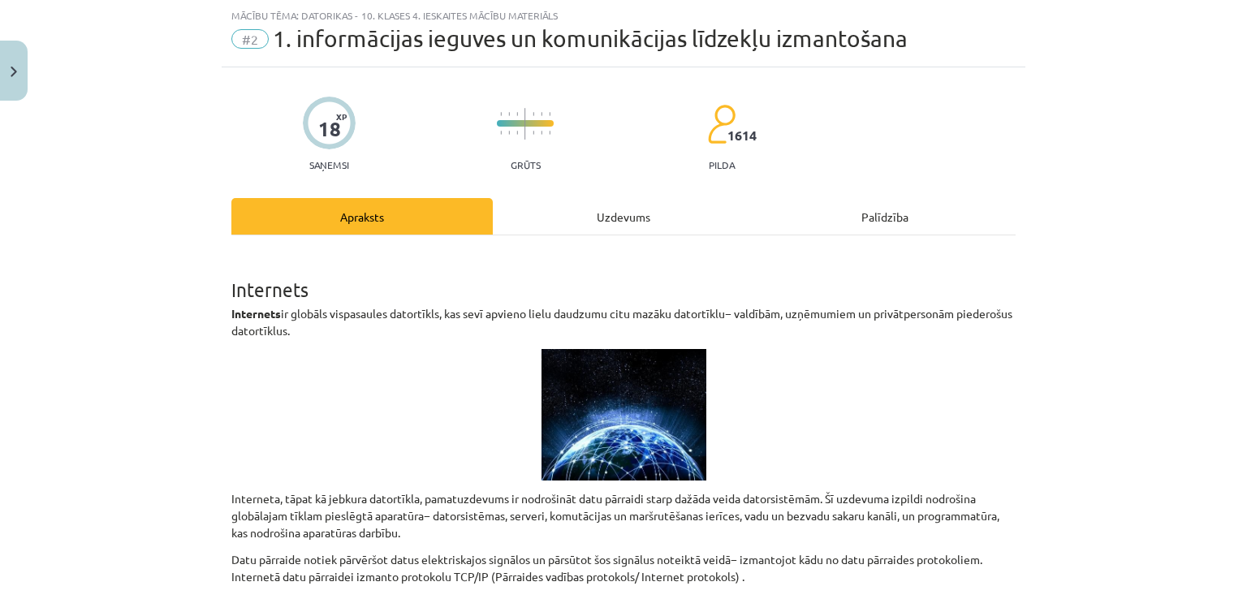
click at [620, 212] on div "Uzdevums" at bounding box center [623, 216] width 261 height 37
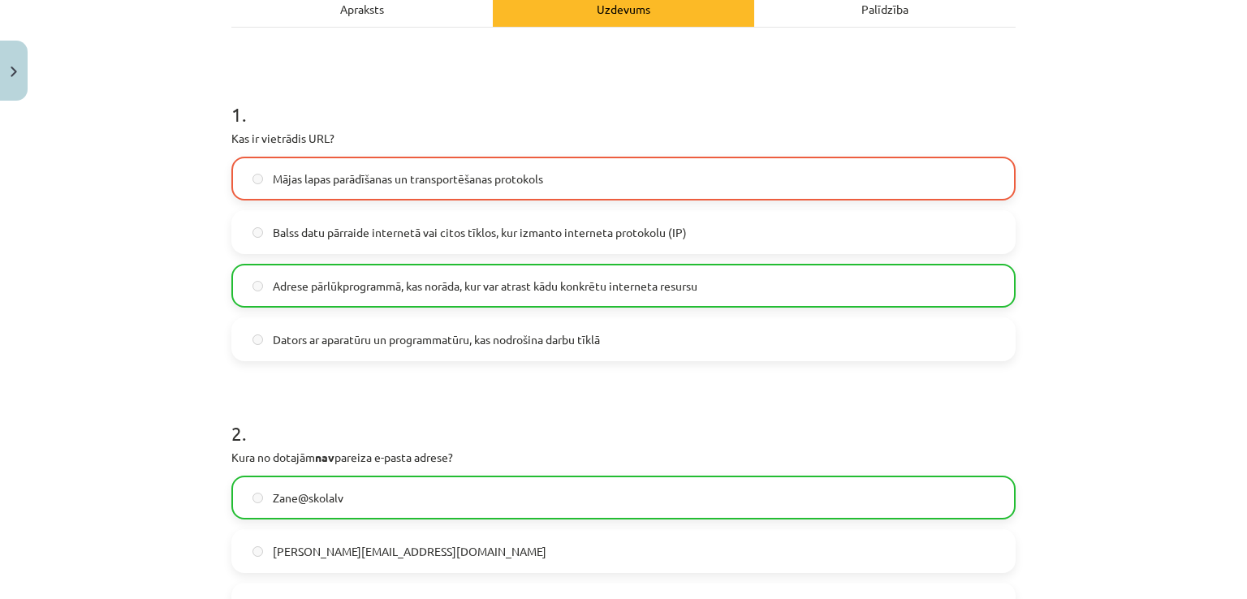
scroll to position [231, 0]
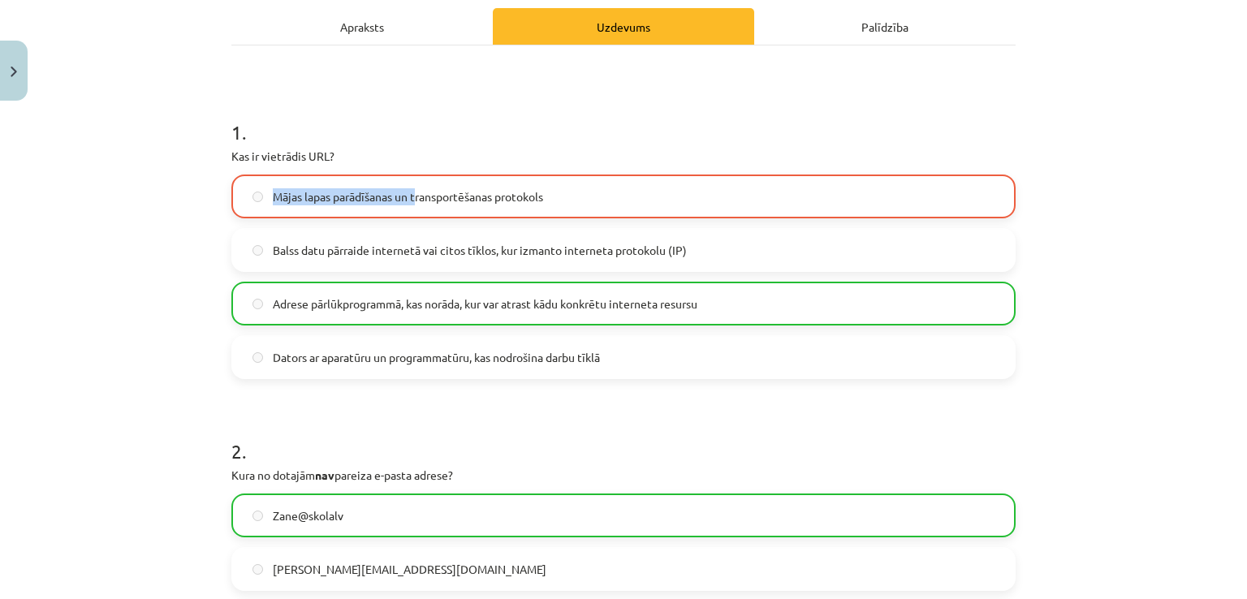
drag, startPoint x: 385, startPoint y: 154, endPoint x: 411, endPoint y: 207, distance: 58.8
click at [411, 207] on div "1 . Kas ir vietrādis URL? Mājas lapas parādīšanas un transportēšanas protokols …" at bounding box center [623, 236] width 784 height 287
click at [491, 163] on p "Kas ir vietrādis URL?" at bounding box center [623, 156] width 784 height 17
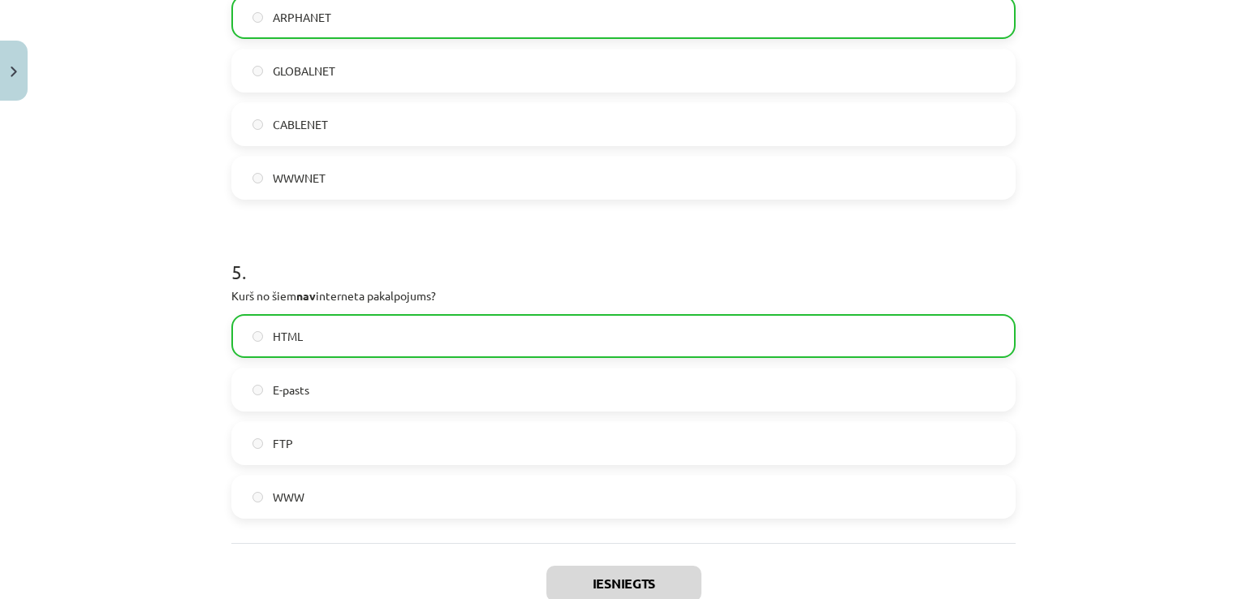
scroll to position [1527, 0]
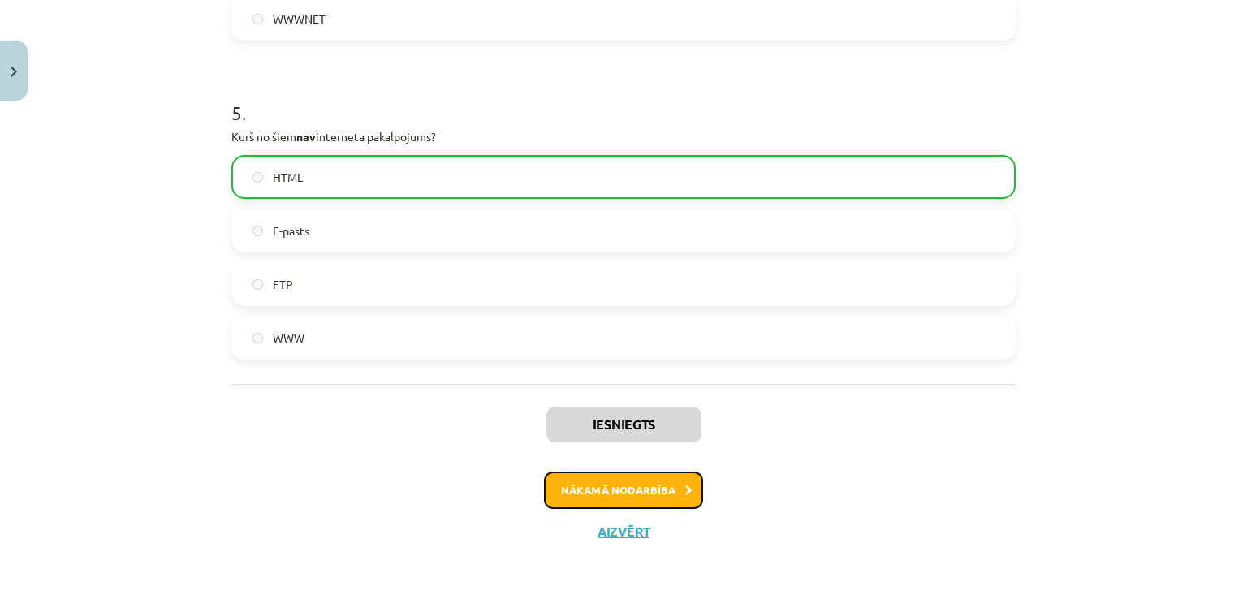
click at [600, 487] on button "Nākamā nodarbība" at bounding box center [623, 490] width 159 height 37
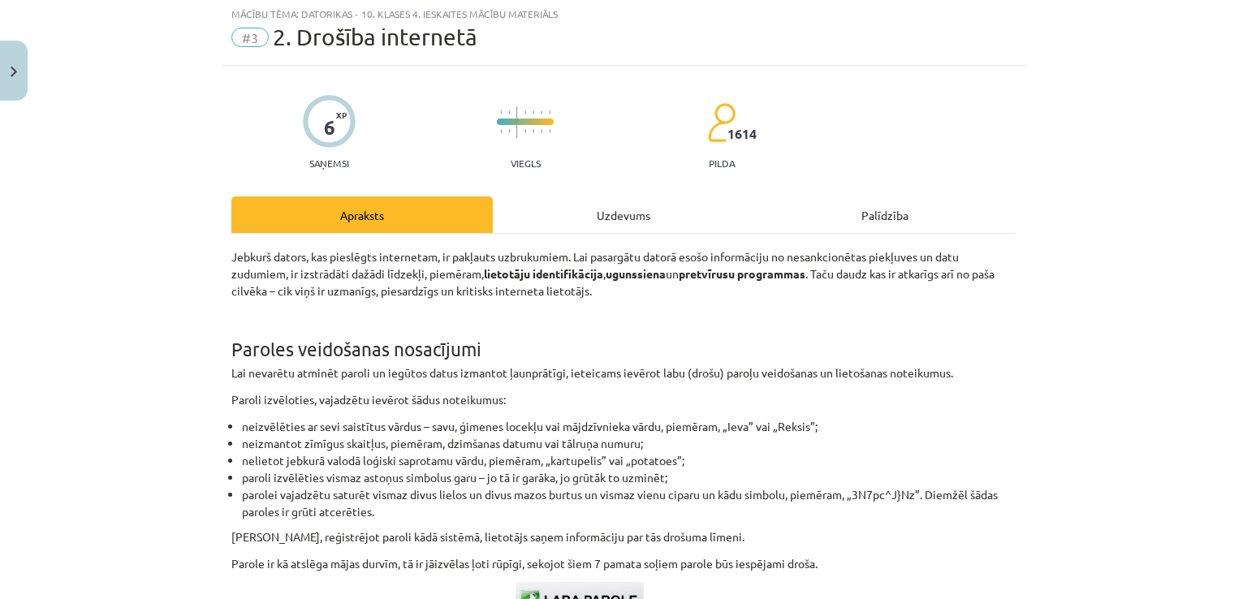
scroll to position [41, 0]
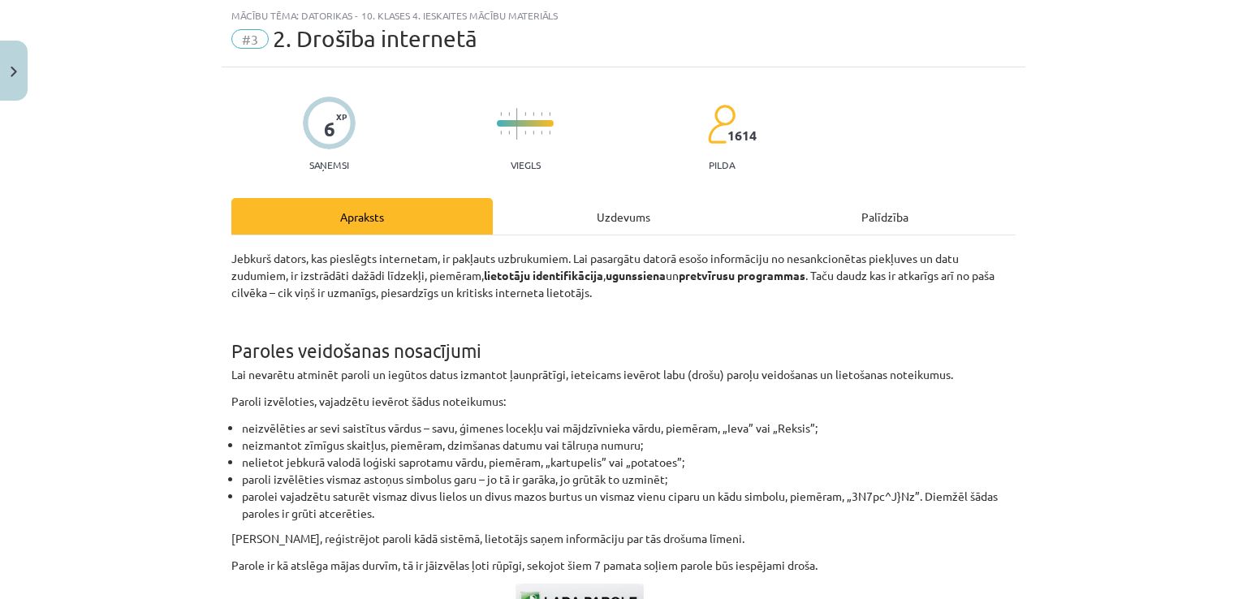
drag, startPoint x: 603, startPoint y: 214, endPoint x: 590, endPoint y: 220, distance: 14.9
click at [603, 215] on div "Uzdevums" at bounding box center [623, 216] width 261 height 37
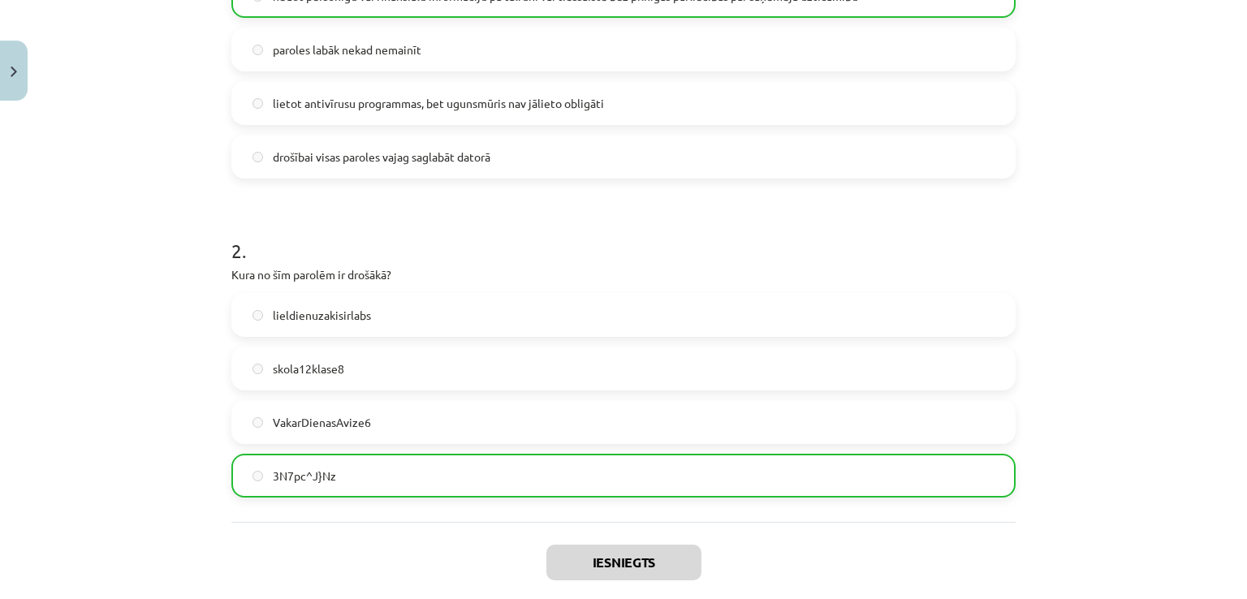
scroll to position [568, 0]
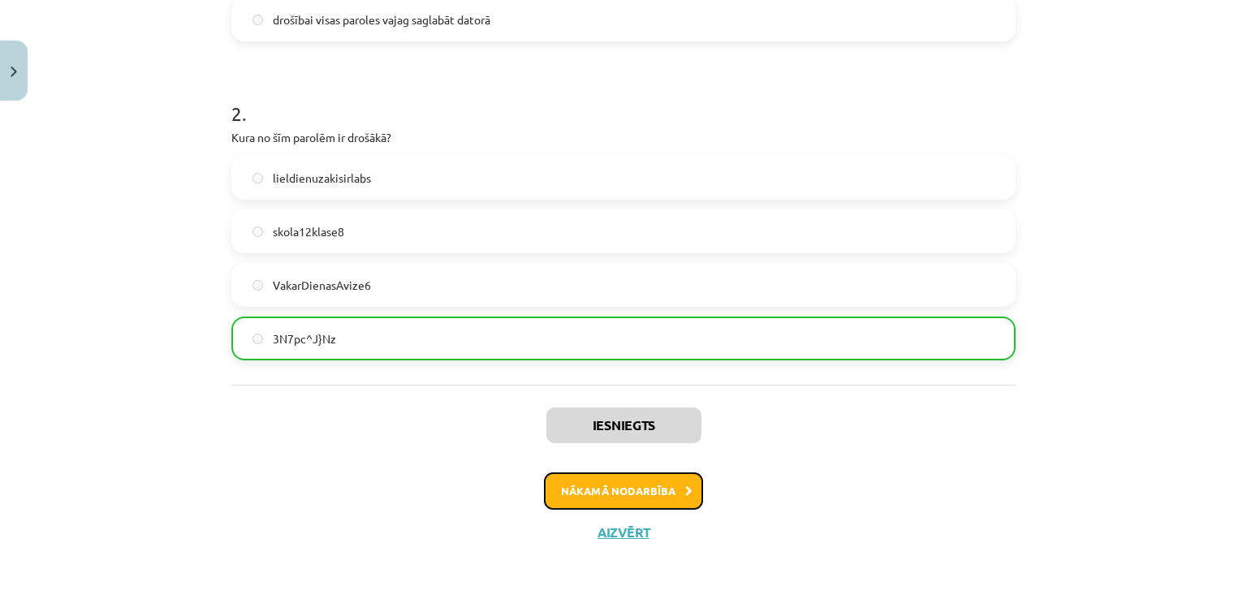
click at [590, 478] on button "Nākamā nodarbība" at bounding box center [623, 491] width 159 height 37
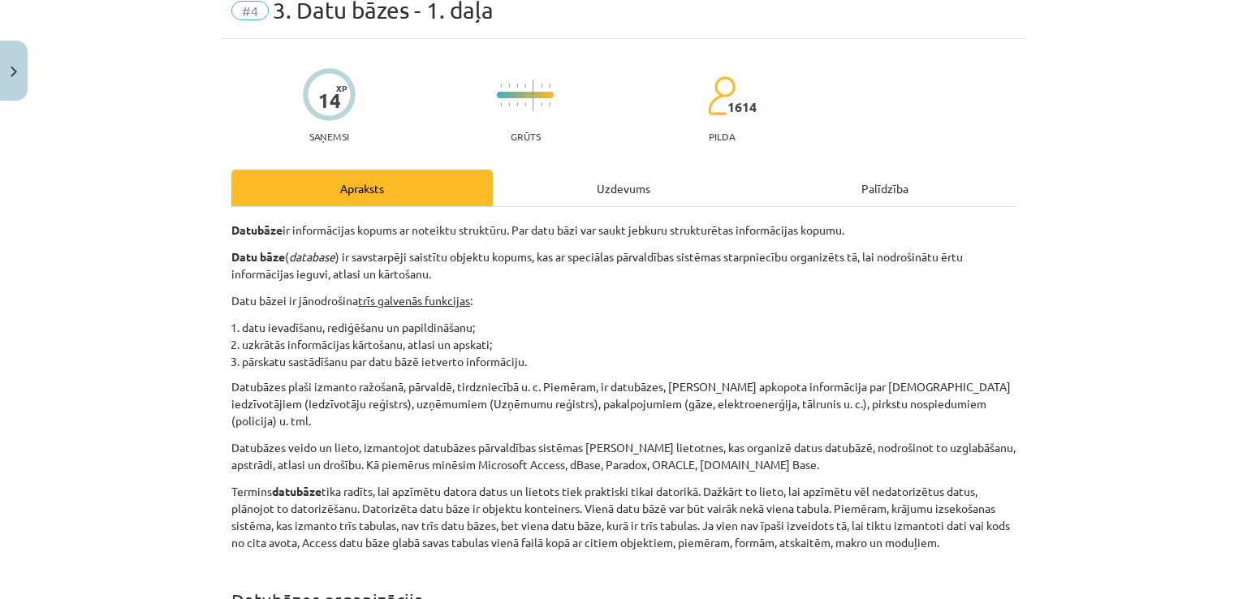
scroll to position [41, 0]
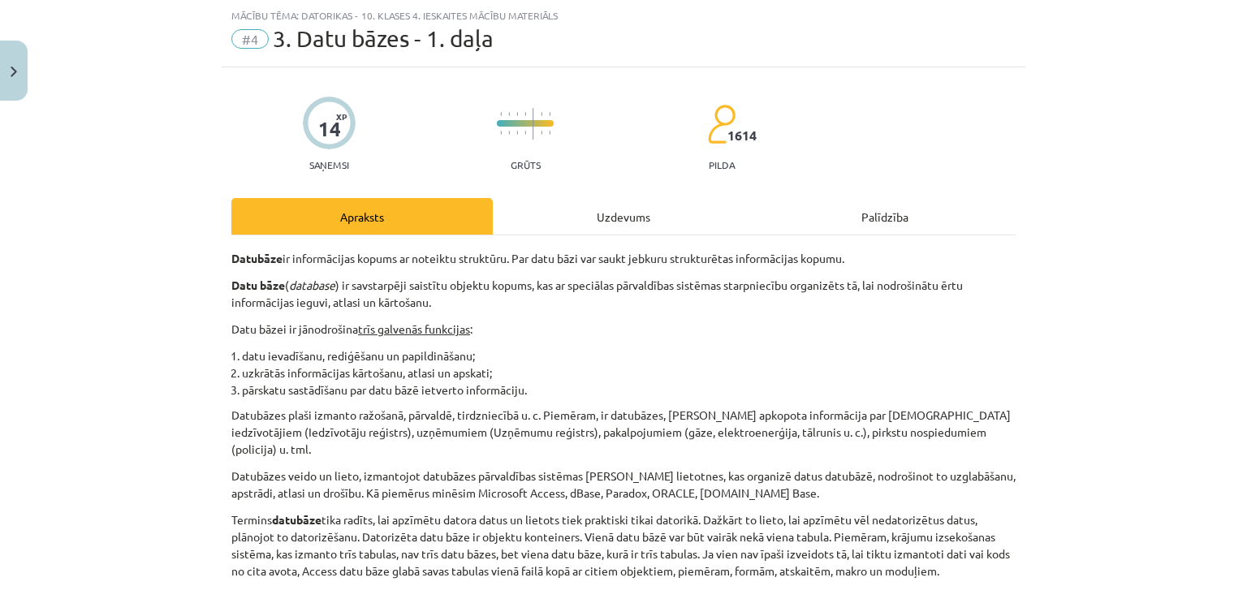
click at [620, 202] on div "Uzdevums" at bounding box center [623, 216] width 261 height 37
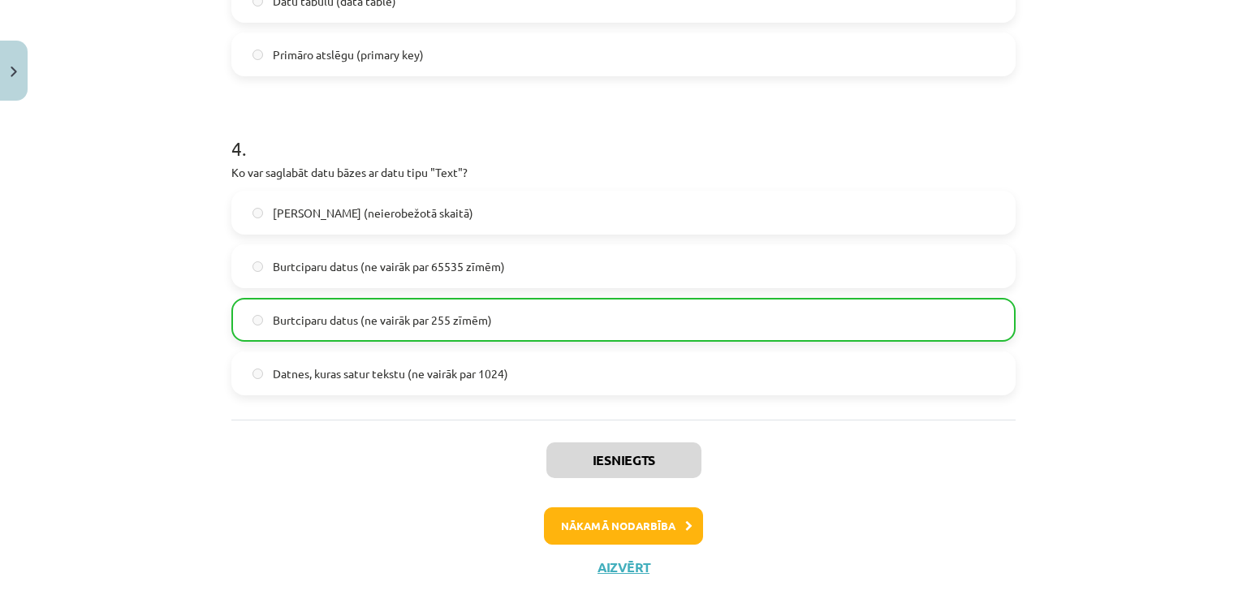
scroll to position [1178, 0]
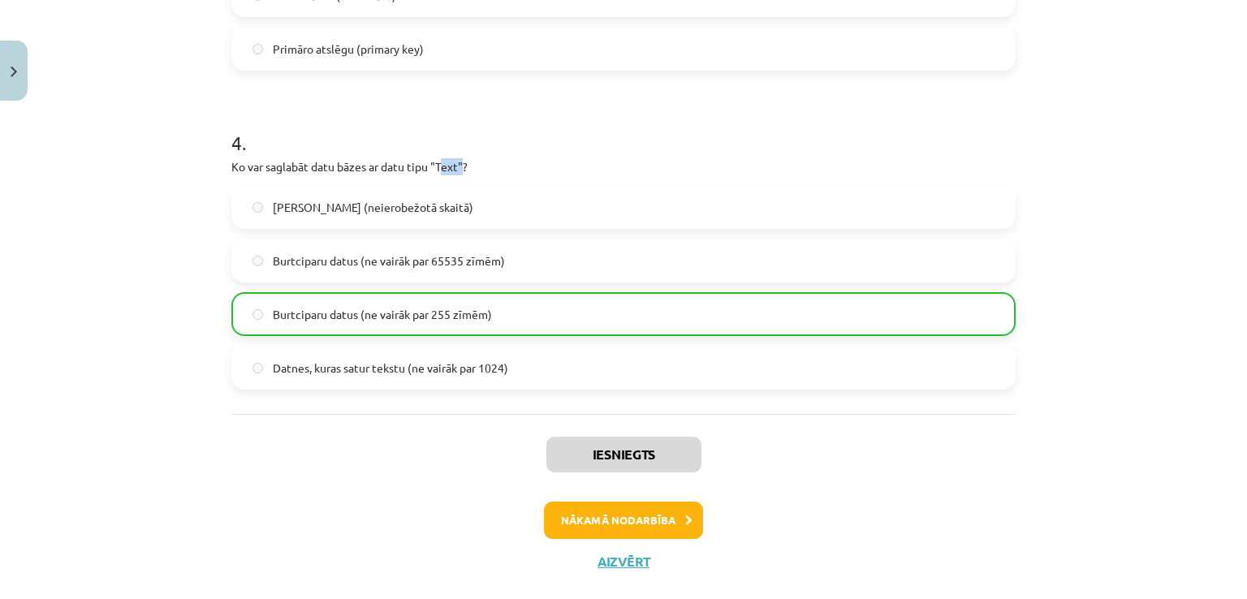
drag, startPoint x: 437, startPoint y: 166, endPoint x: 460, endPoint y: 167, distance: 22.8
click at [460, 167] on p "Ko var saglabāt datu bāzes ar datu tipu "Text"?" at bounding box center [623, 166] width 784 height 17
click at [495, 164] on p "Ko var saglabāt datu bāzes ar datu tipu "Text"?" at bounding box center [623, 166] width 784 height 17
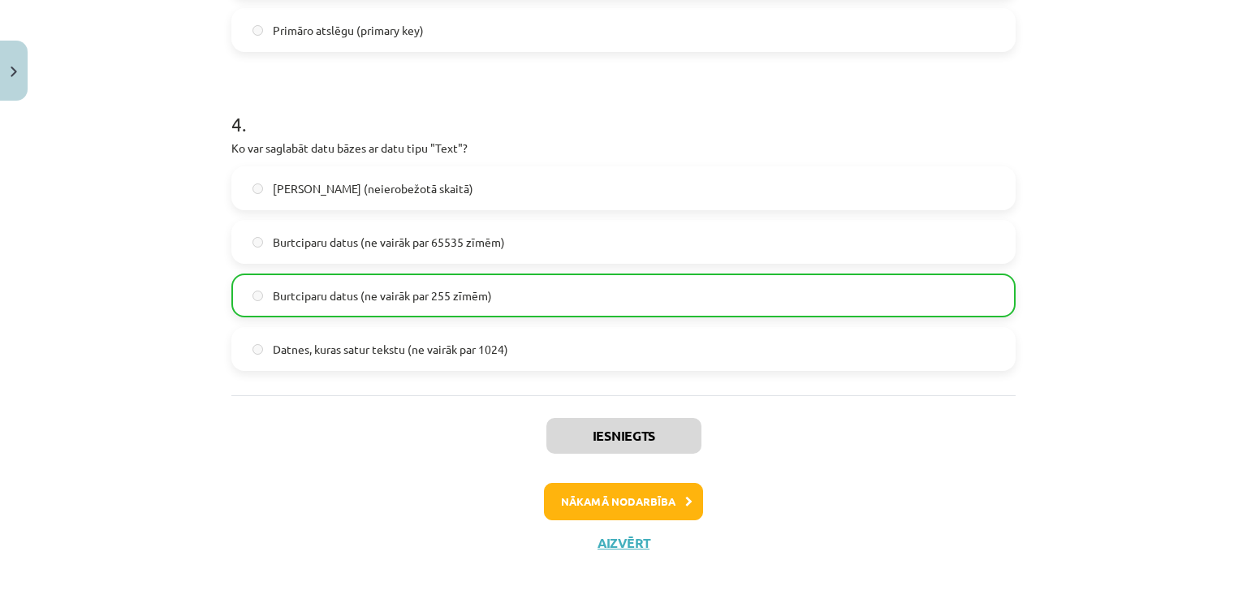
scroll to position [1208, 0]
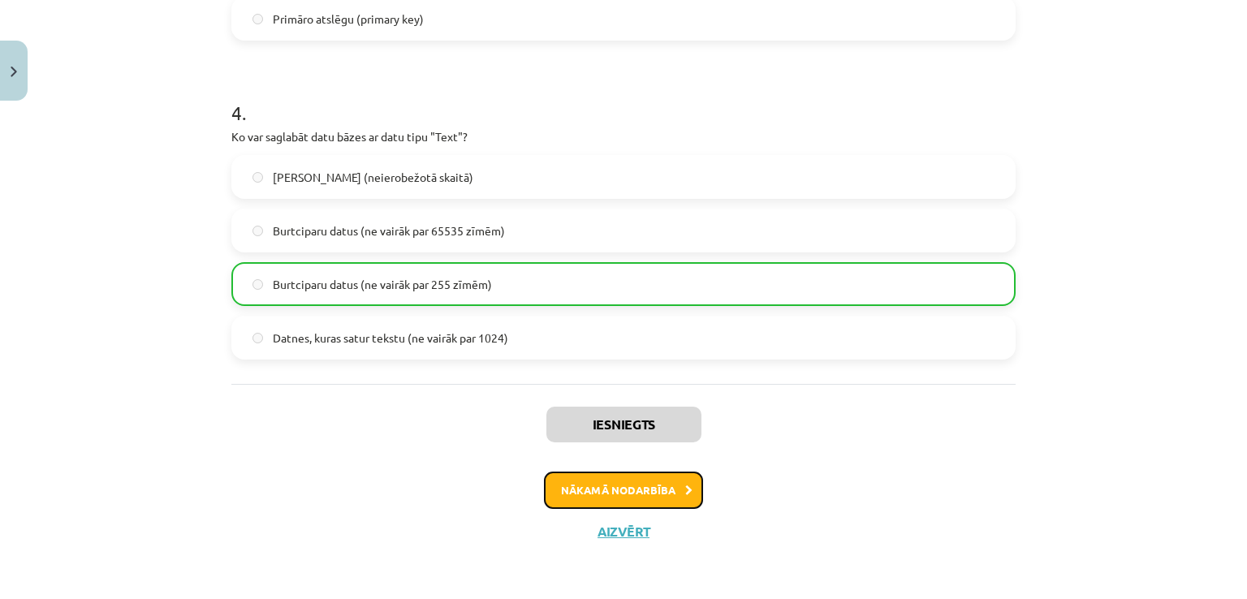
click at [604, 478] on button "Nākamā nodarbība" at bounding box center [623, 490] width 159 height 37
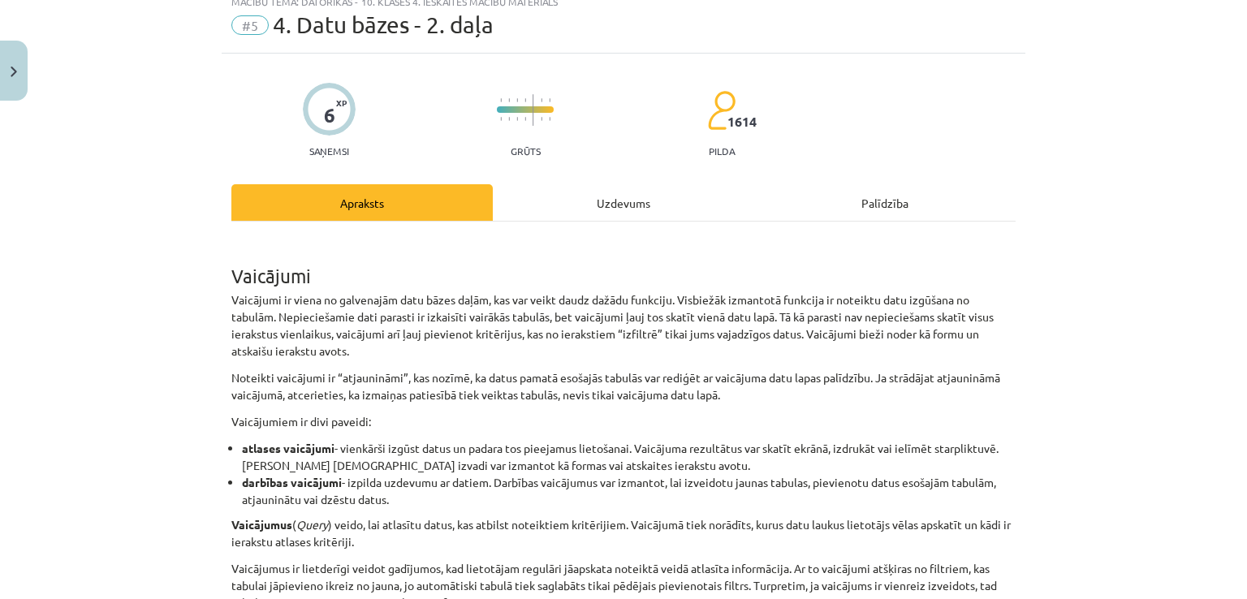
scroll to position [41, 0]
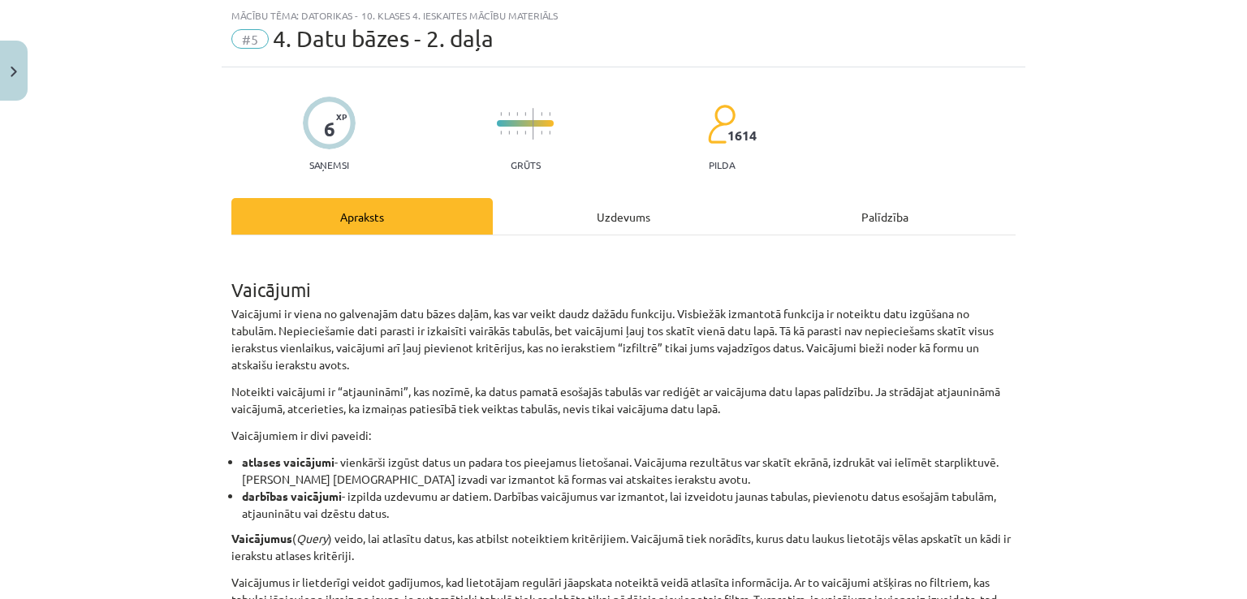
click at [605, 225] on div "Uzdevums" at bounding box center [623, 216] width 261 height 37
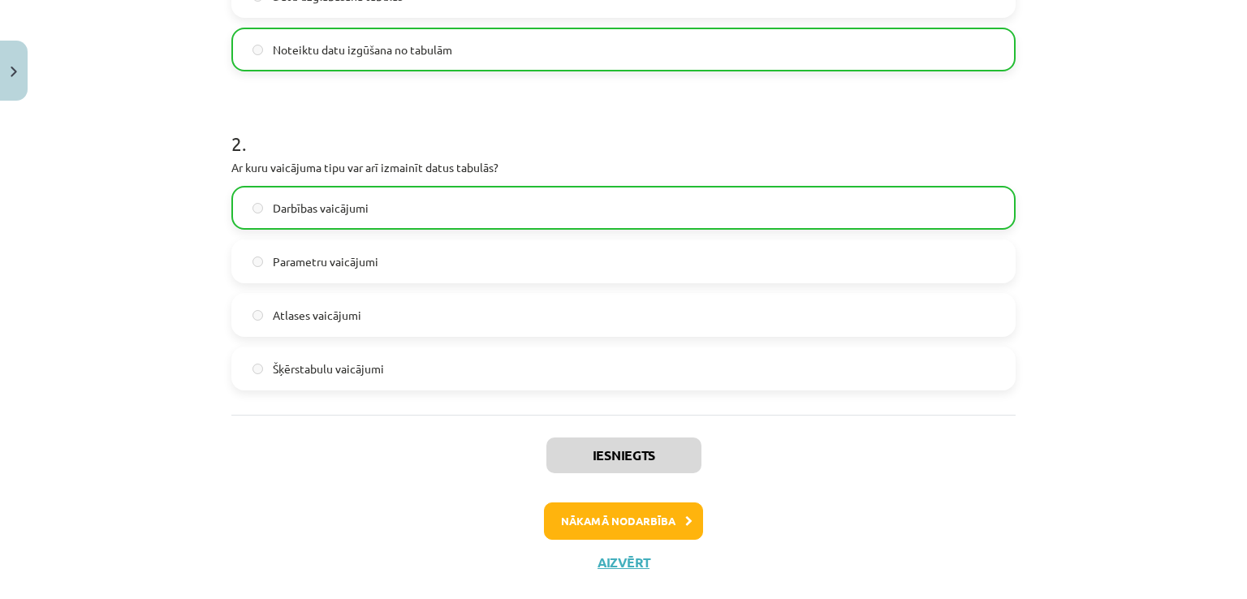
scroll to position [568, 0]
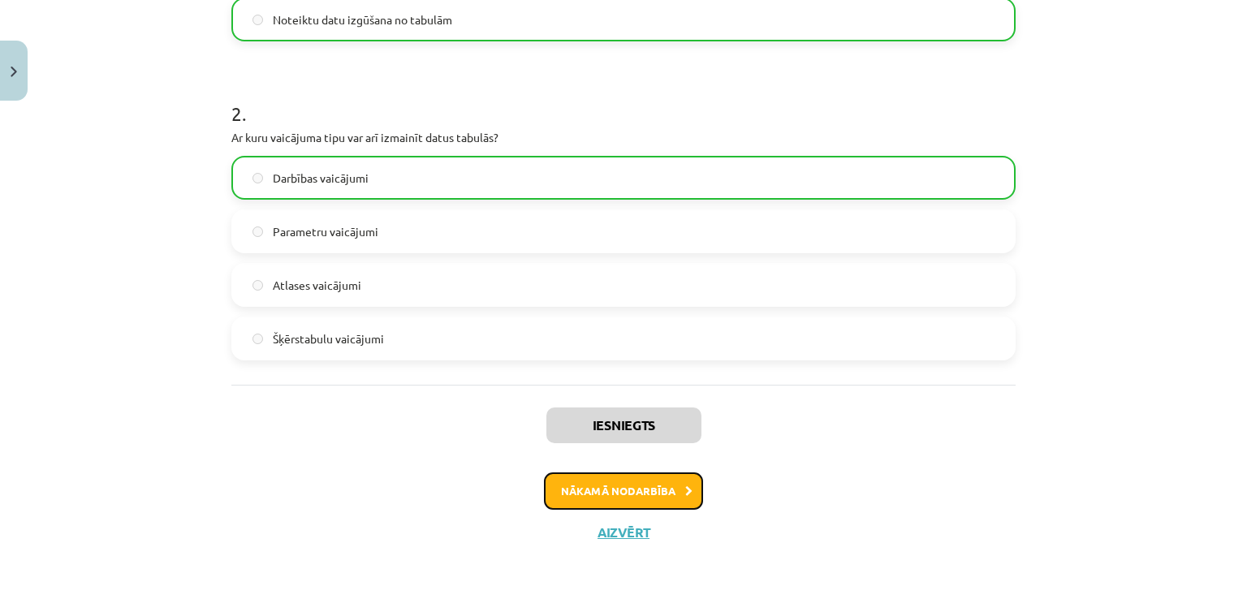
click at [585, 487] on button "Nākamā nodarbība" at bounding box center [623, 491] width 159 height 37
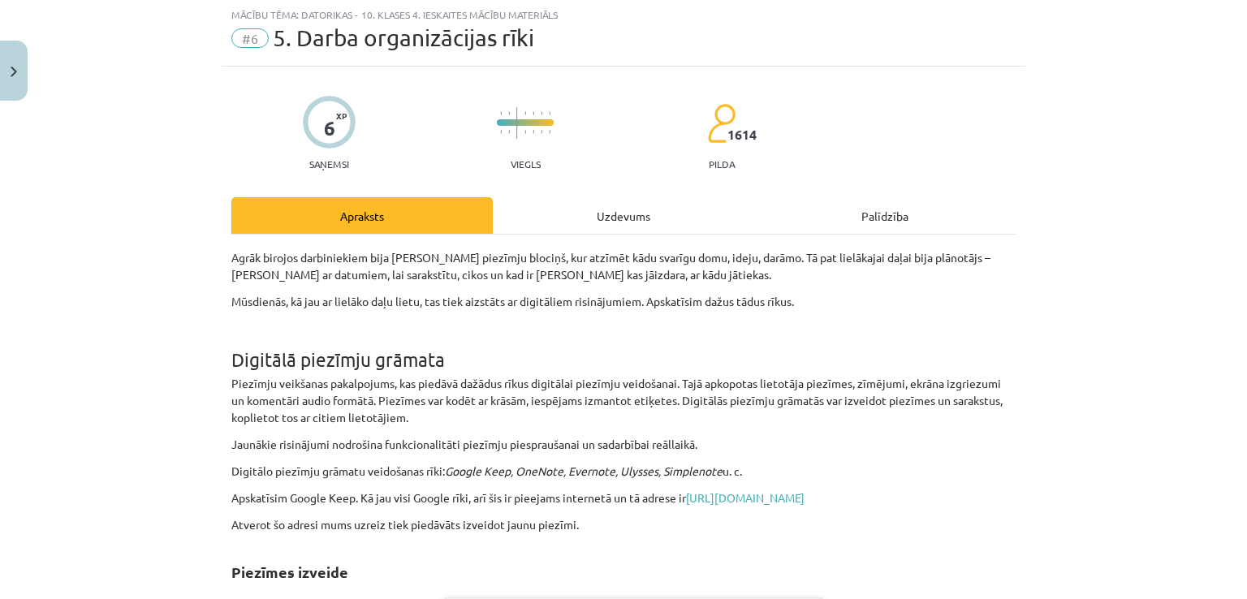
scroll to position [41, 0]
drag, startPoint x: 587, startPoint y: 228, endPoint x: 586, endPoint y: 237, distance: 9.0
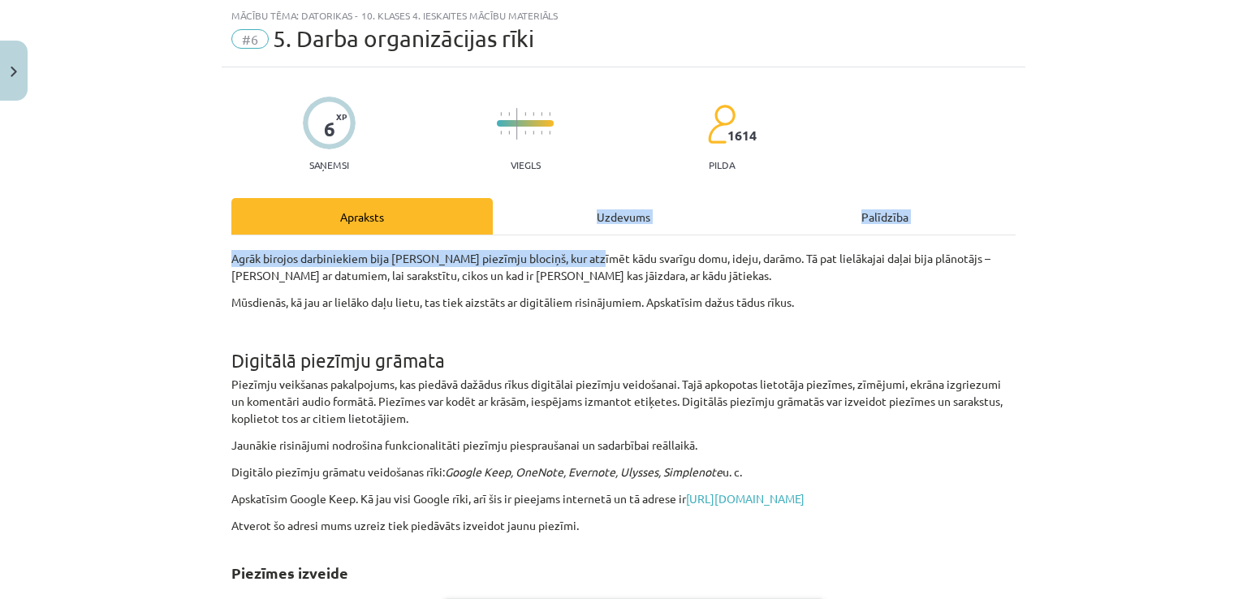
click at [611, 214] on div "Uzdevums" at bounding box center [623, 216] width 261 height 37
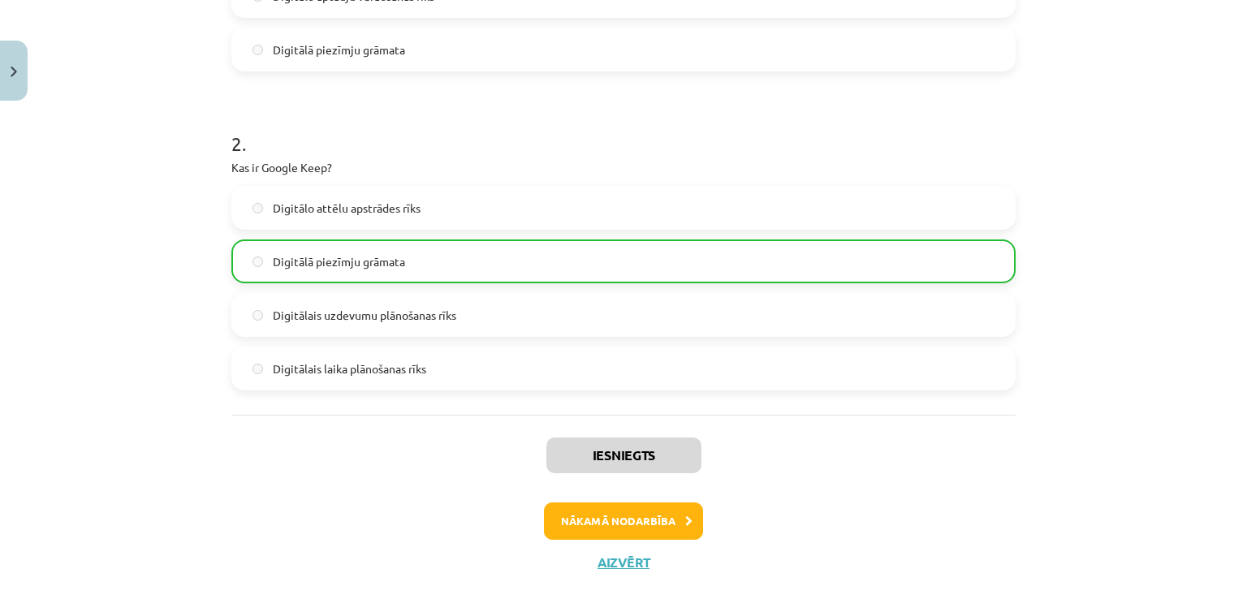
scroll to position [568, 0]
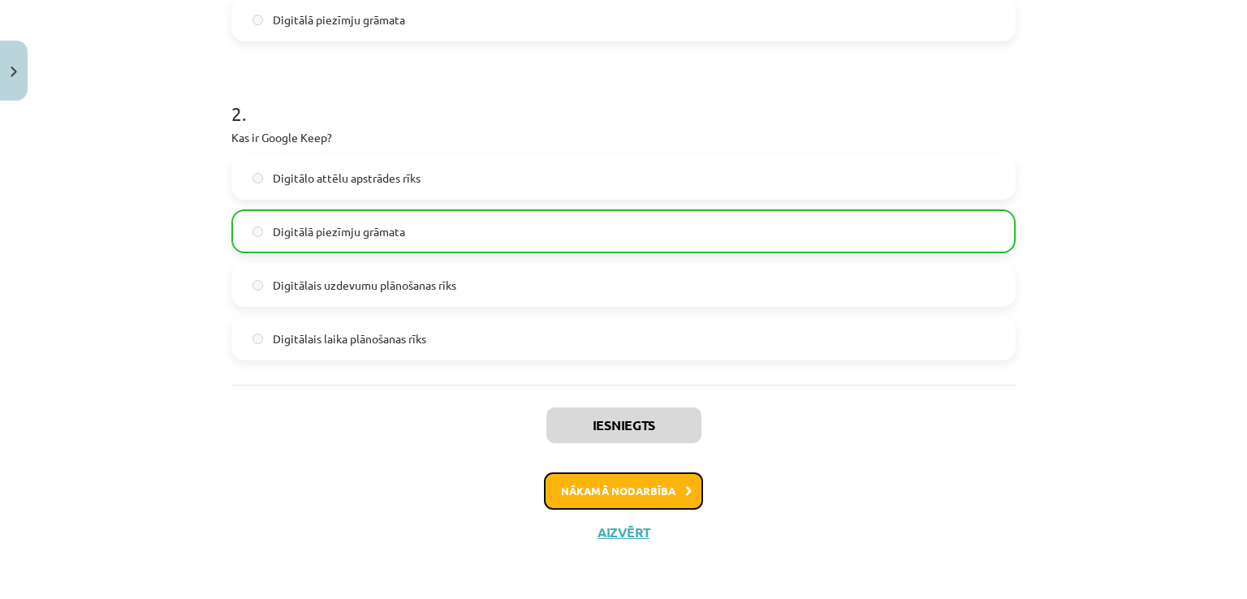
click at [586, 486] on button "Nākamā nodarbība" at bounding box center [623, 491] width 159 height 37
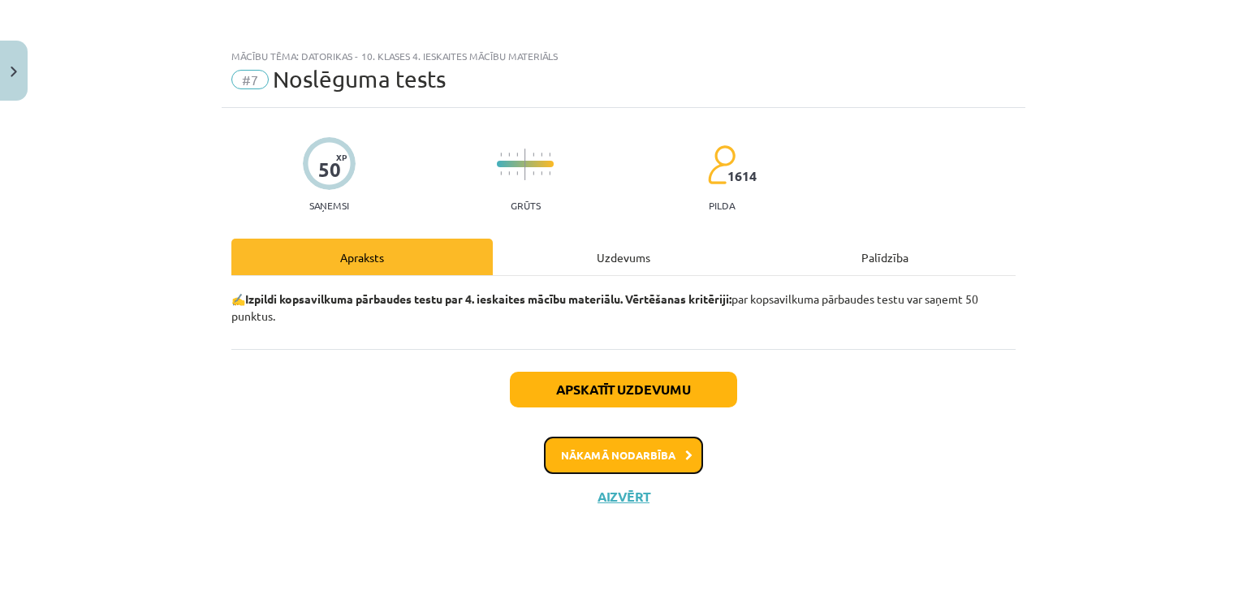
scroll to position [0, 0]
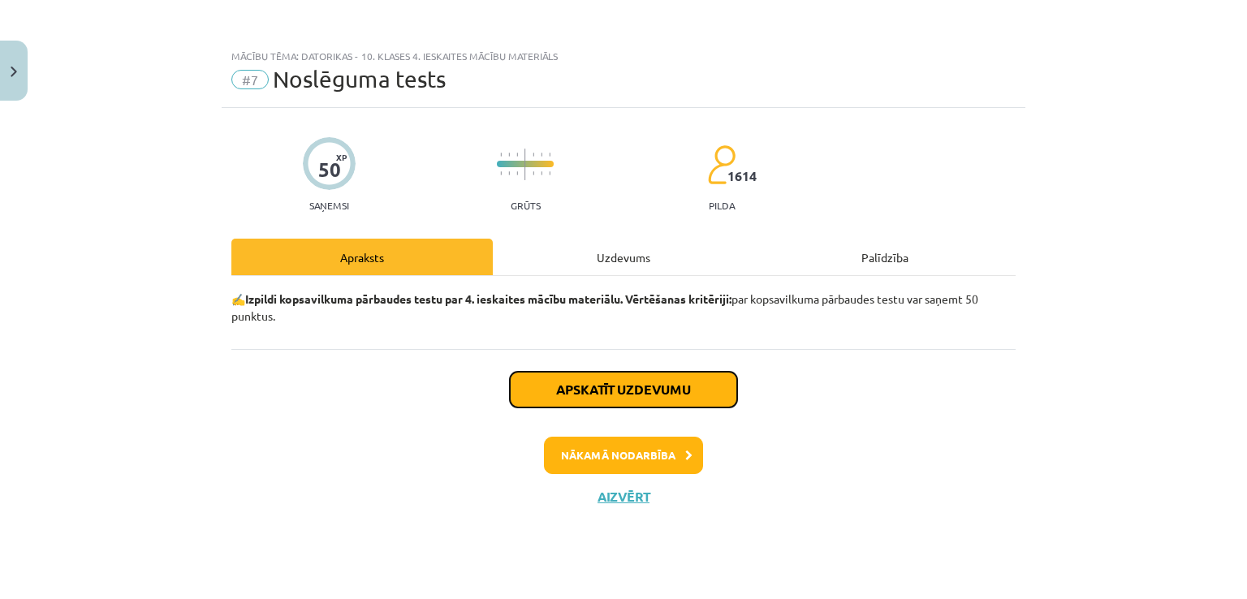
click at [641, 389] on button "Apskatīt uzdevumu" at bounding box center [623, 390] width 227 height 36
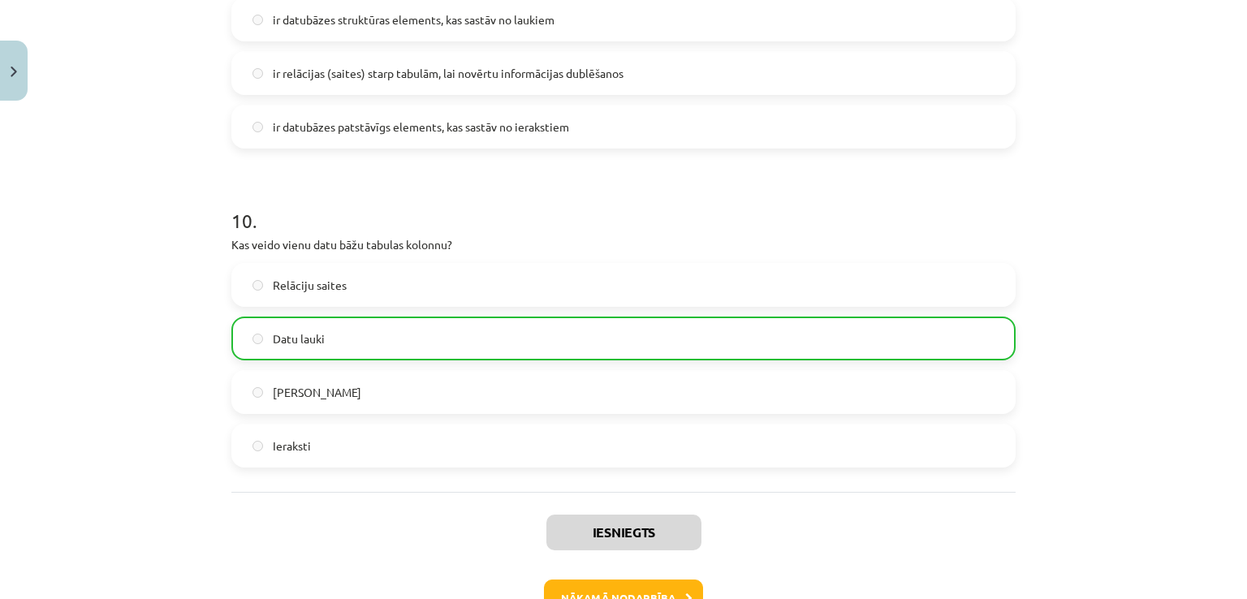
scroll to position [3122, 0]
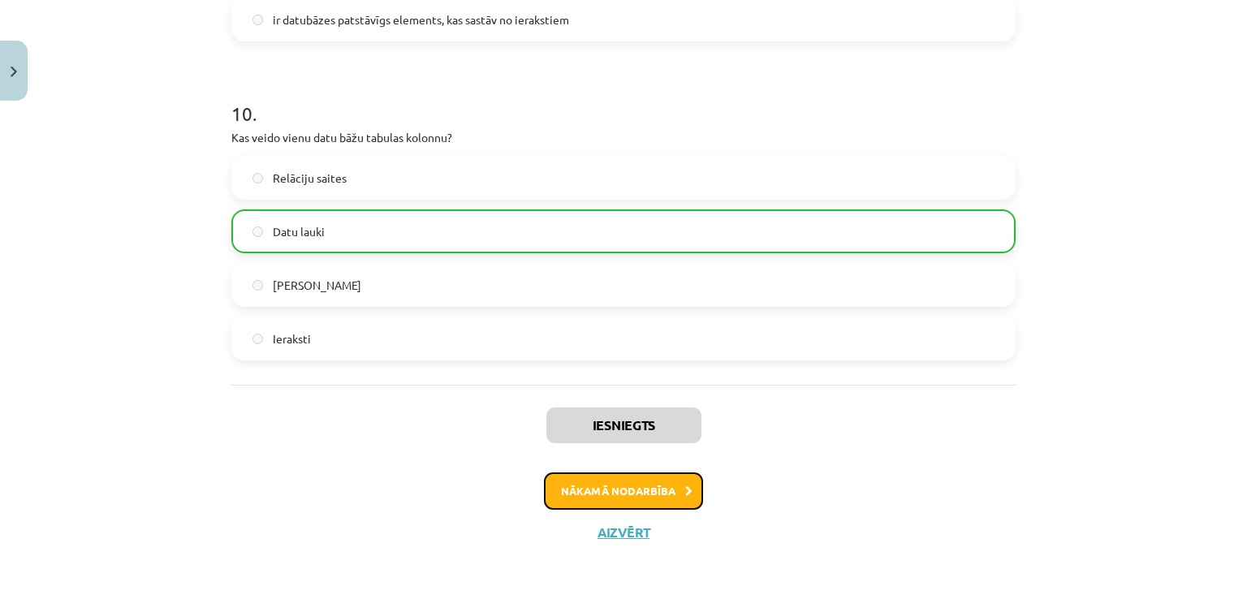
click at [646, 482] on button "Nākamā nodarbība" at bounding box center [623, 491] width 159 height 37
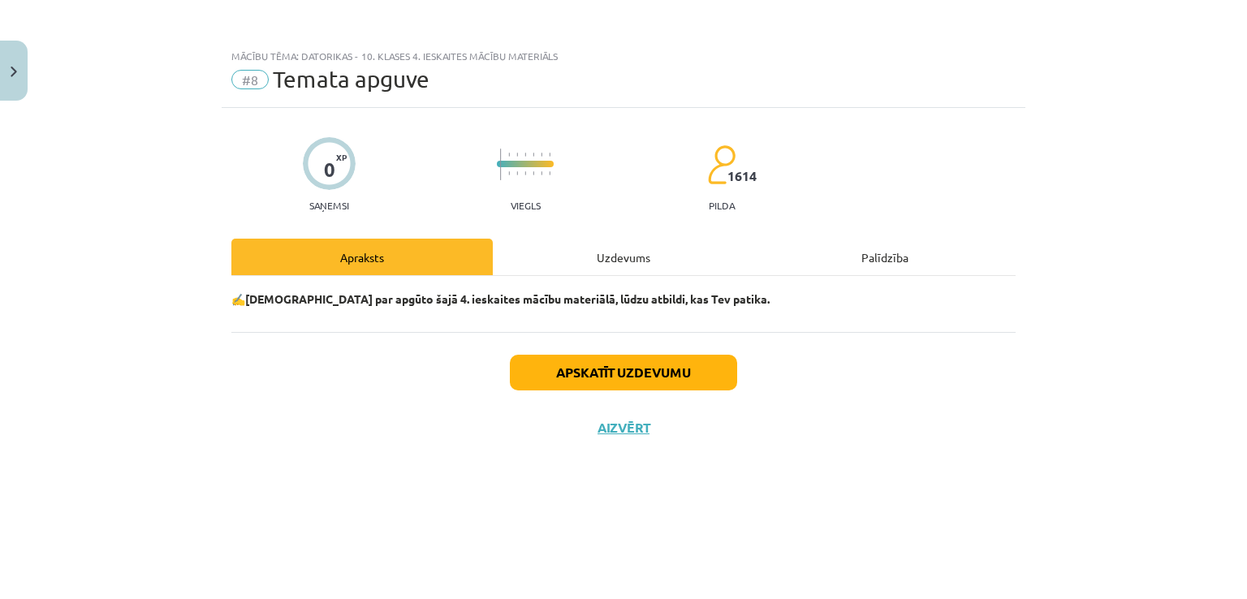
scroll to position [0, 0]
click at [641, 260] on div "Uzdevums" at bounding box center [623, 257] width 261 height 37
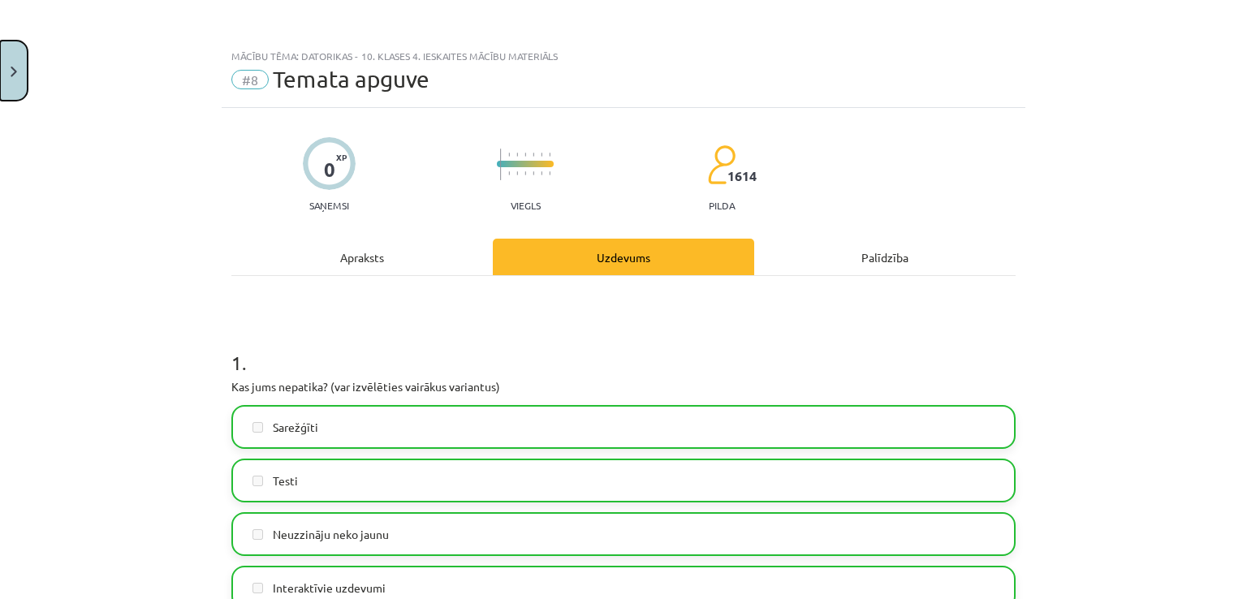
click at [20, 61] on button "Close" at bounding box center [14, 71] width 28 height 60
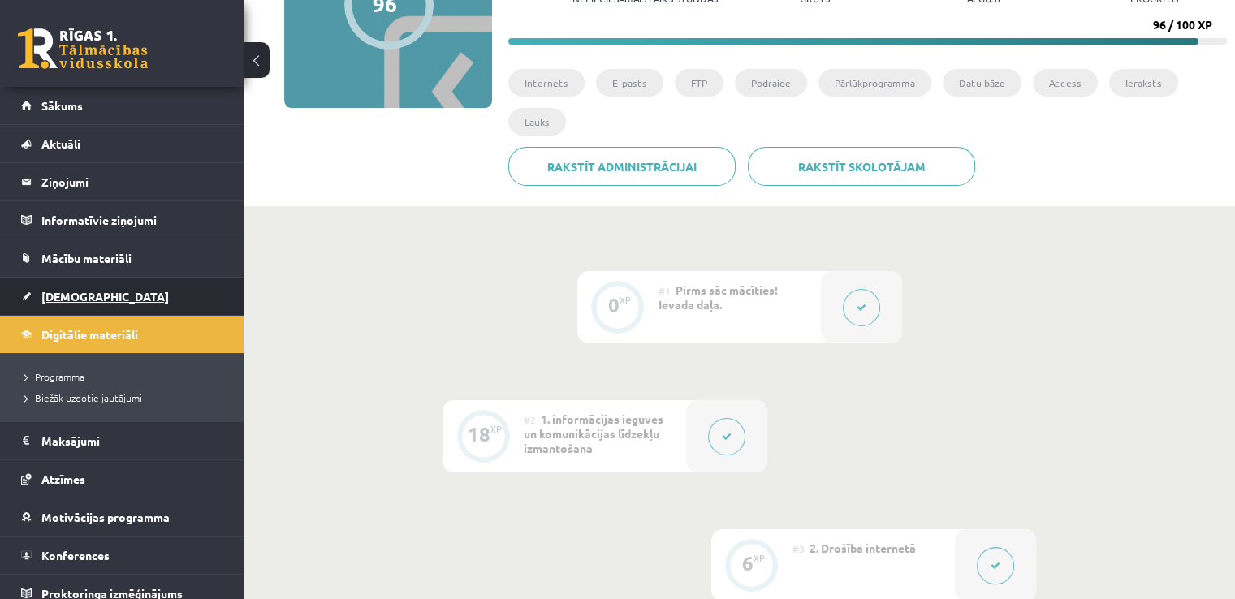
click at [101, 285] on link "[DEMOGRAPHIC_DATA]" at bounding box center [122, 296] width 202 height 37
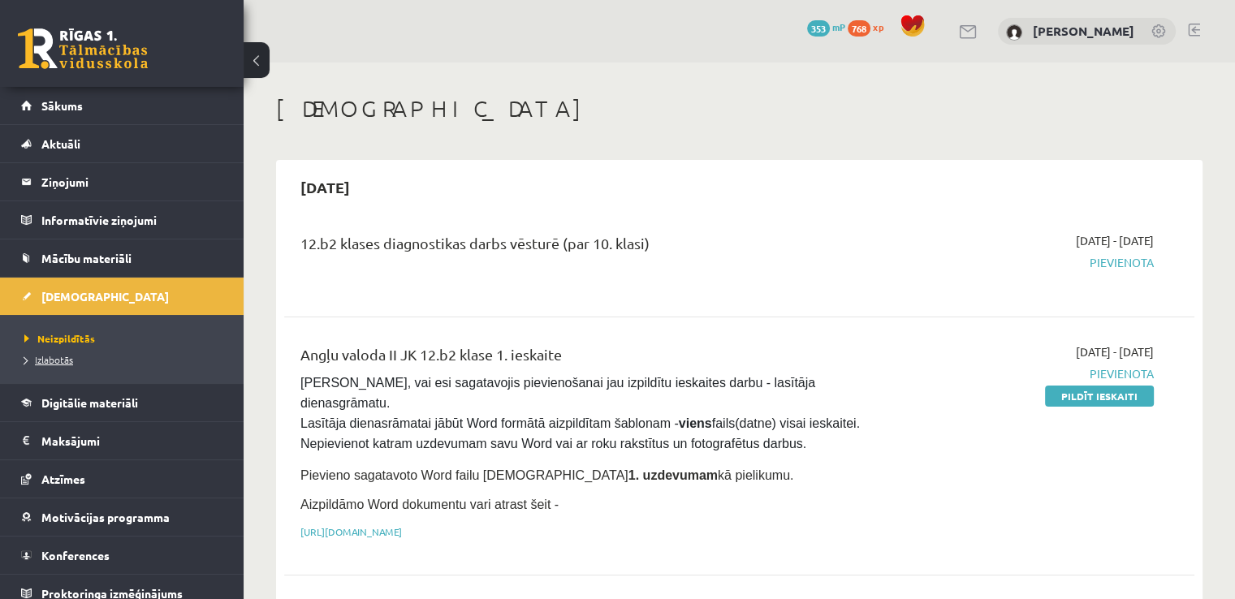
click at [67, 358] on span "Izlabotās" at bounding box center [48, 359] width 49 height 13
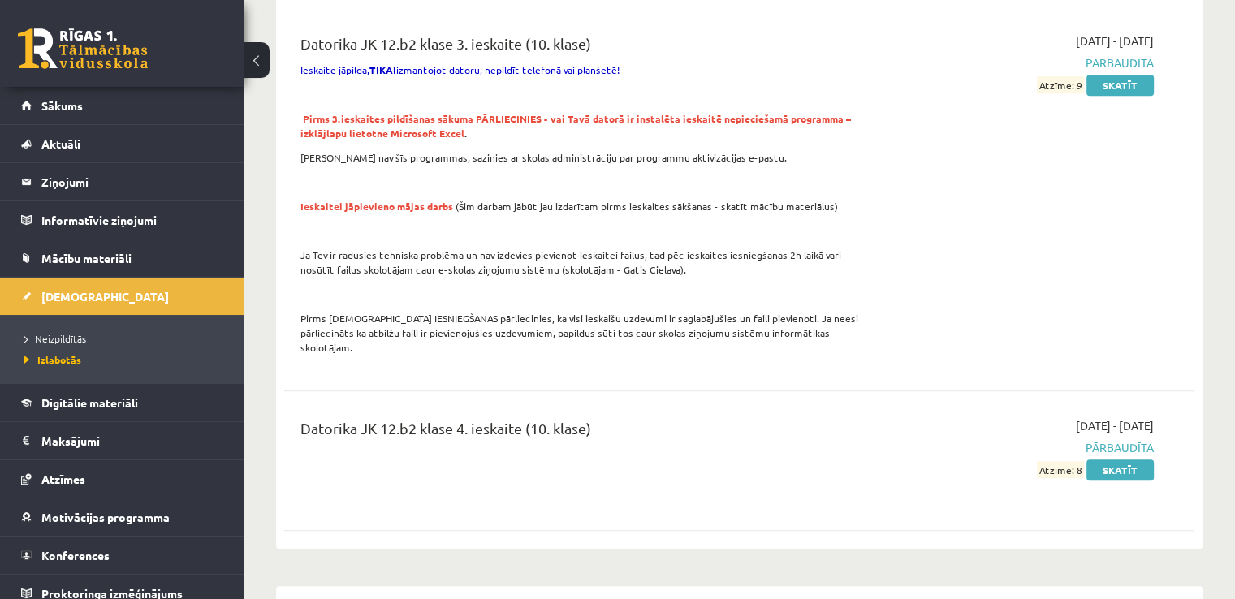
scroll to position [758, 0]
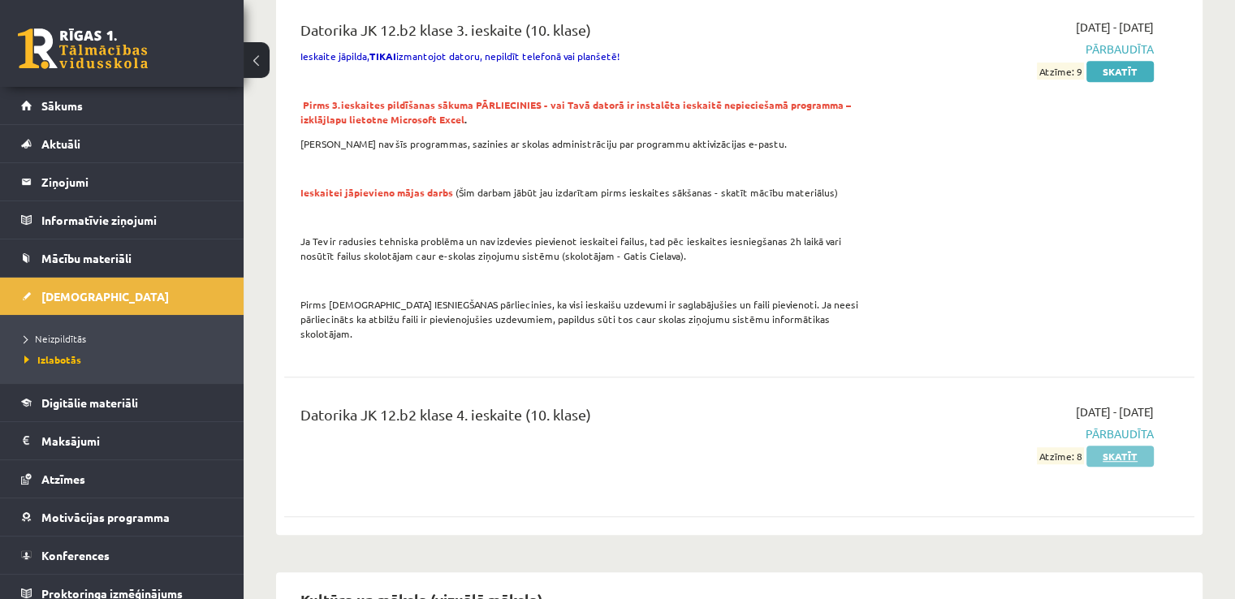
click at [1120, 446] on link "Skatīt" at bounding box center [1120, 456] width 67 height 21
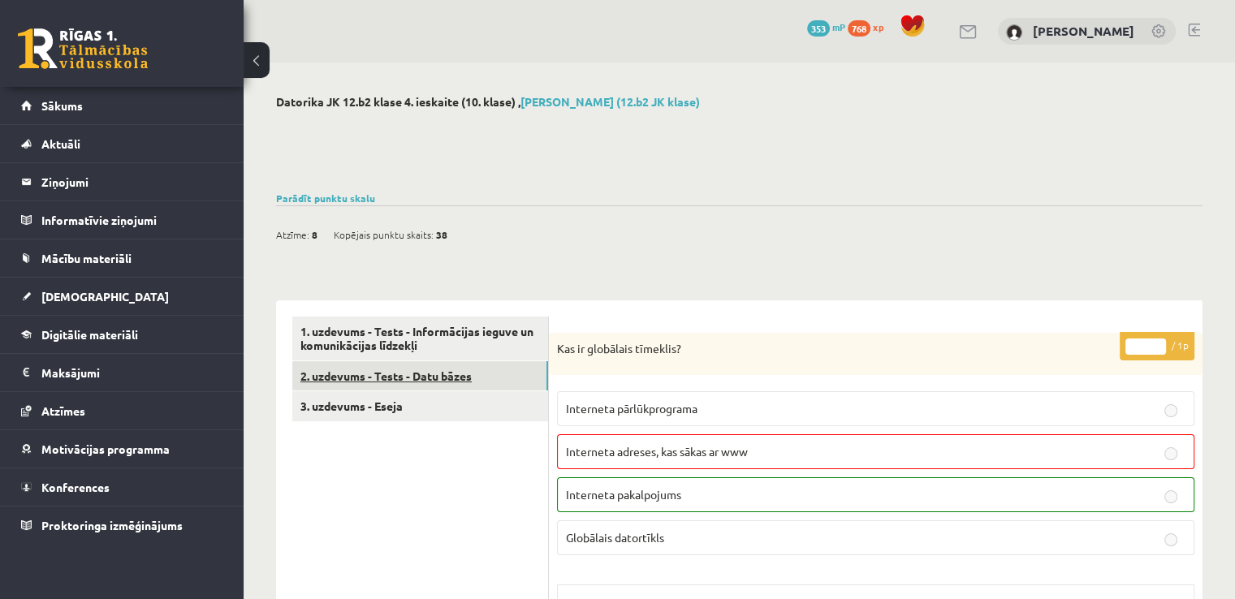
click at [442, 374] on link "2. uzdevums - Tests - Datu bāzes" at bounding box center [420, 376] width 256 height 30
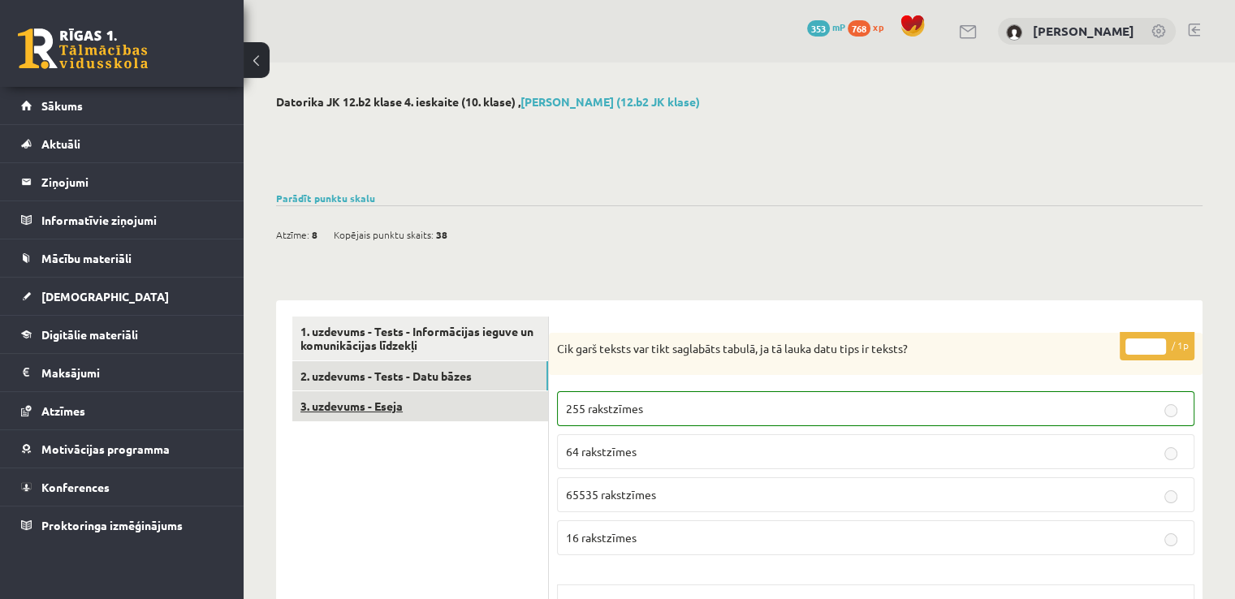
click at [418, 399] on link "3. uzdevums - Eseja" at bounding box center [420, 406] width 256 height 30
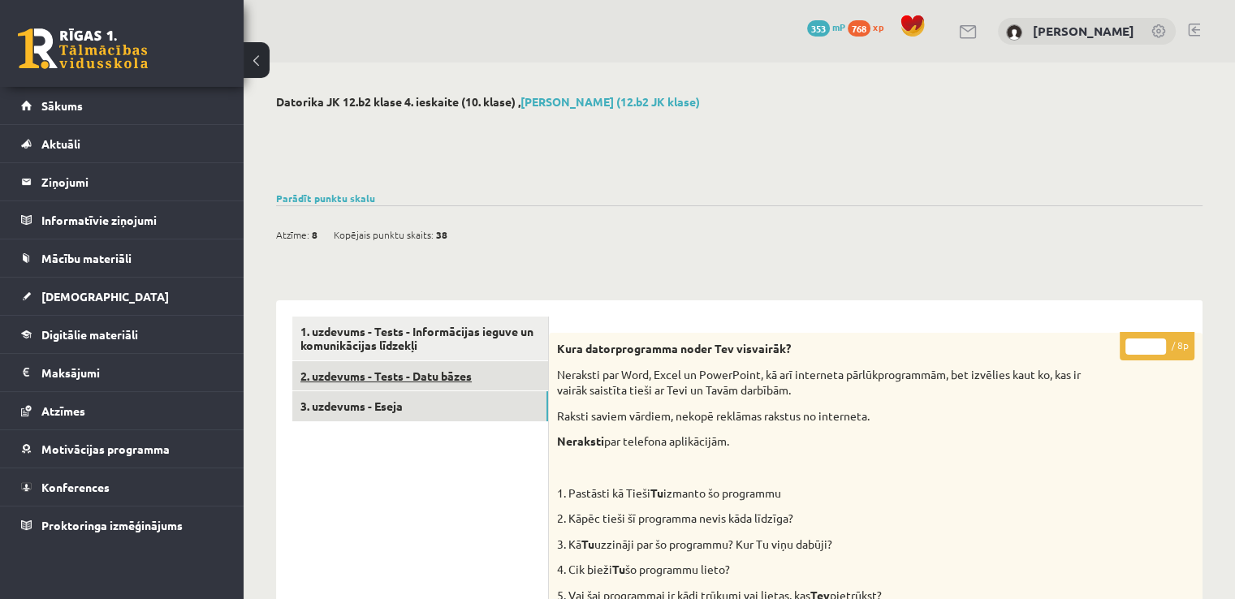
click at [405, 371] on link "2. uzdevums - Tests - Datu bāzes" at bounding box center [420, 376] width 256 height 30
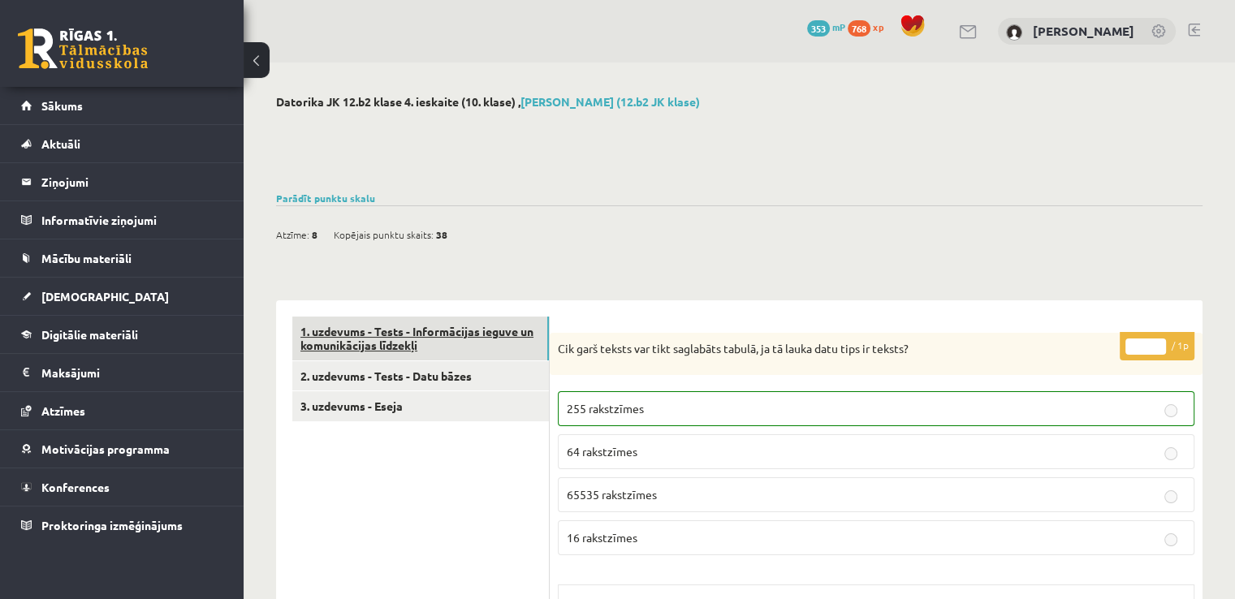
click at [412, 343] on link "1. uzdevums - Tests - Informācijas ieguve un komunikācijas līdzekļi" at bounding box center [420, 339] width 257 height 44
